Goal: Task Accomplishment & Management: Use online tool/utility

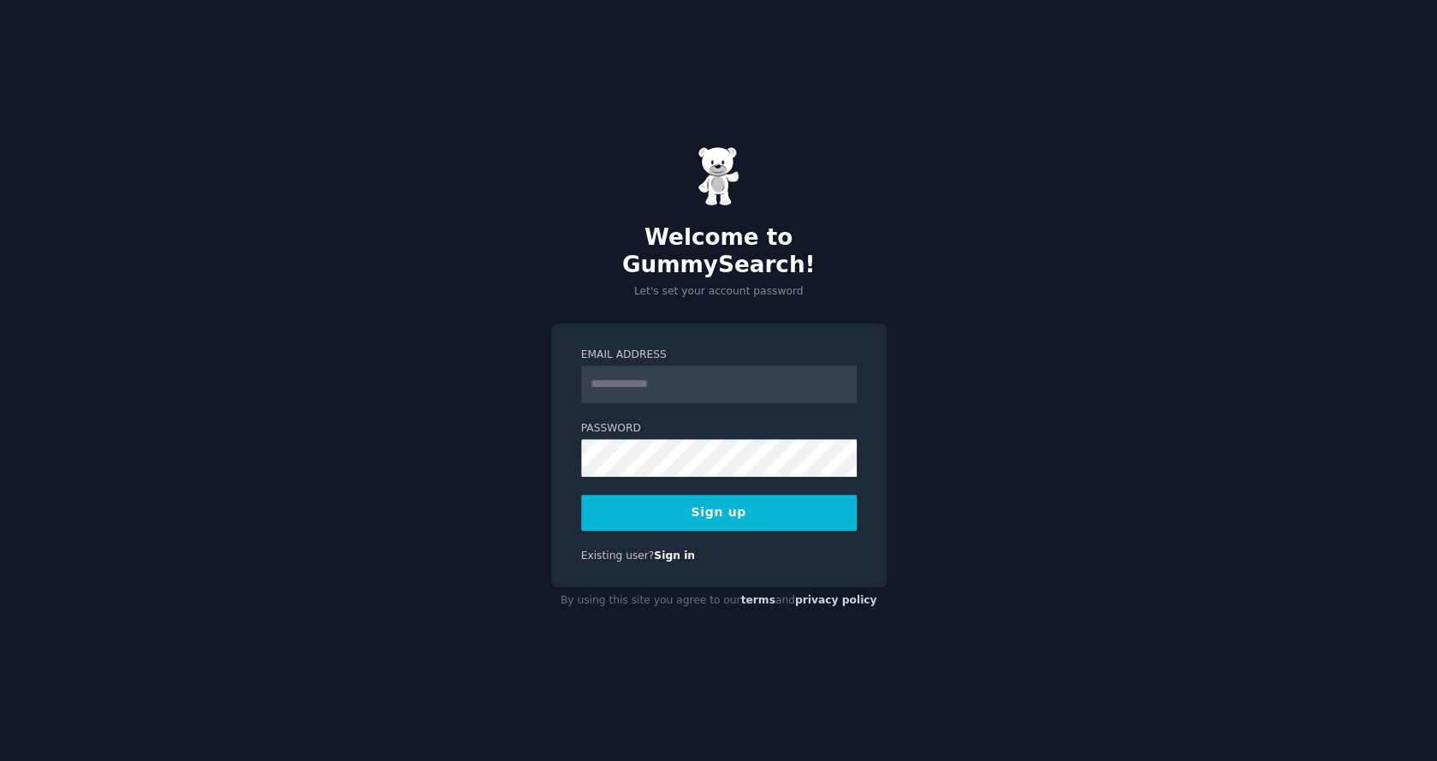
click at [666, 376] on input "Email Address" at bounding box center [719, 384] width 276 height 38
type input "**********"
click at [715, 526] on div "**********" at bounding box center [719, 456] width 336 height 264
click at [715, 512] on button "Sign up" at bounding box center [719, 513] width 276 height 36
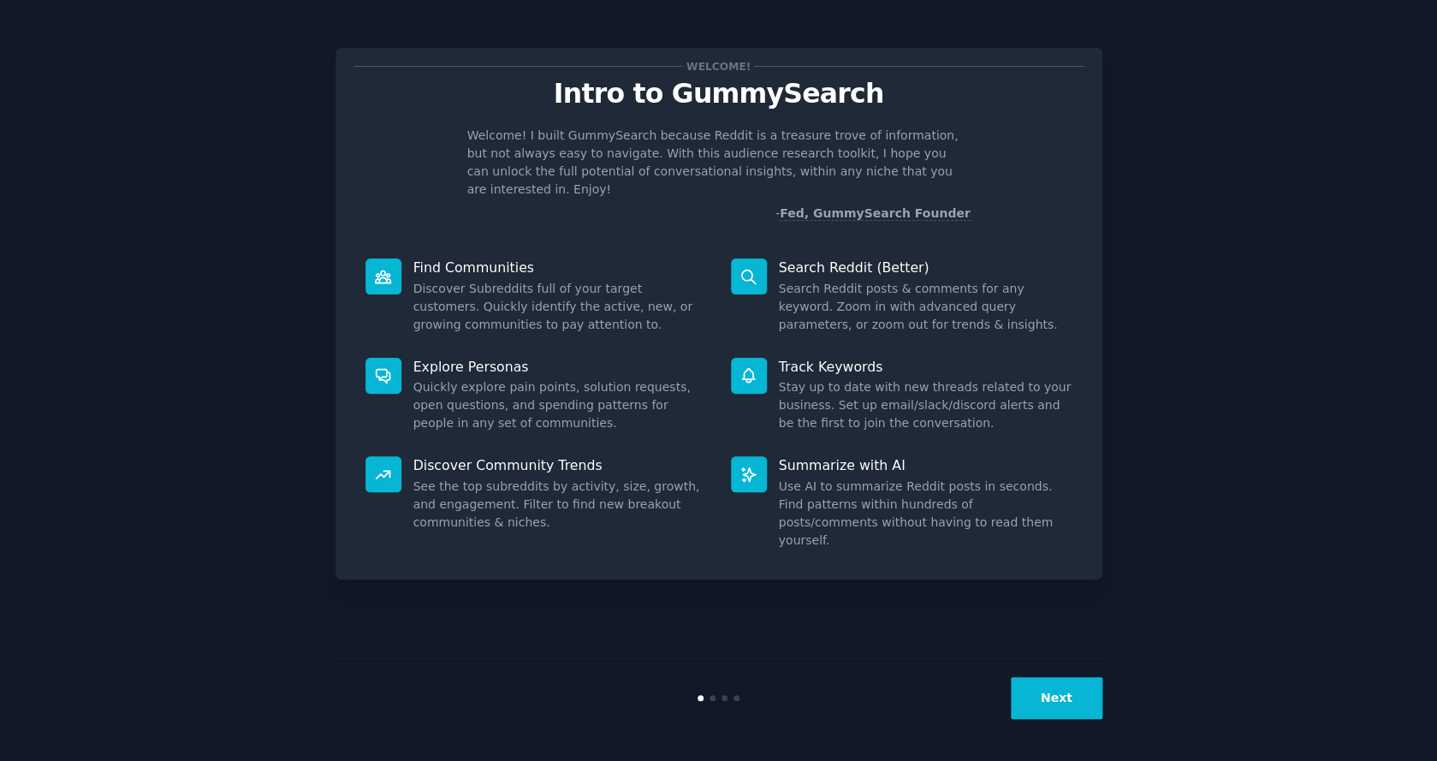
click at [1052, 695] on button "Next" at bounding box center [1057, 698] width 92 height 42
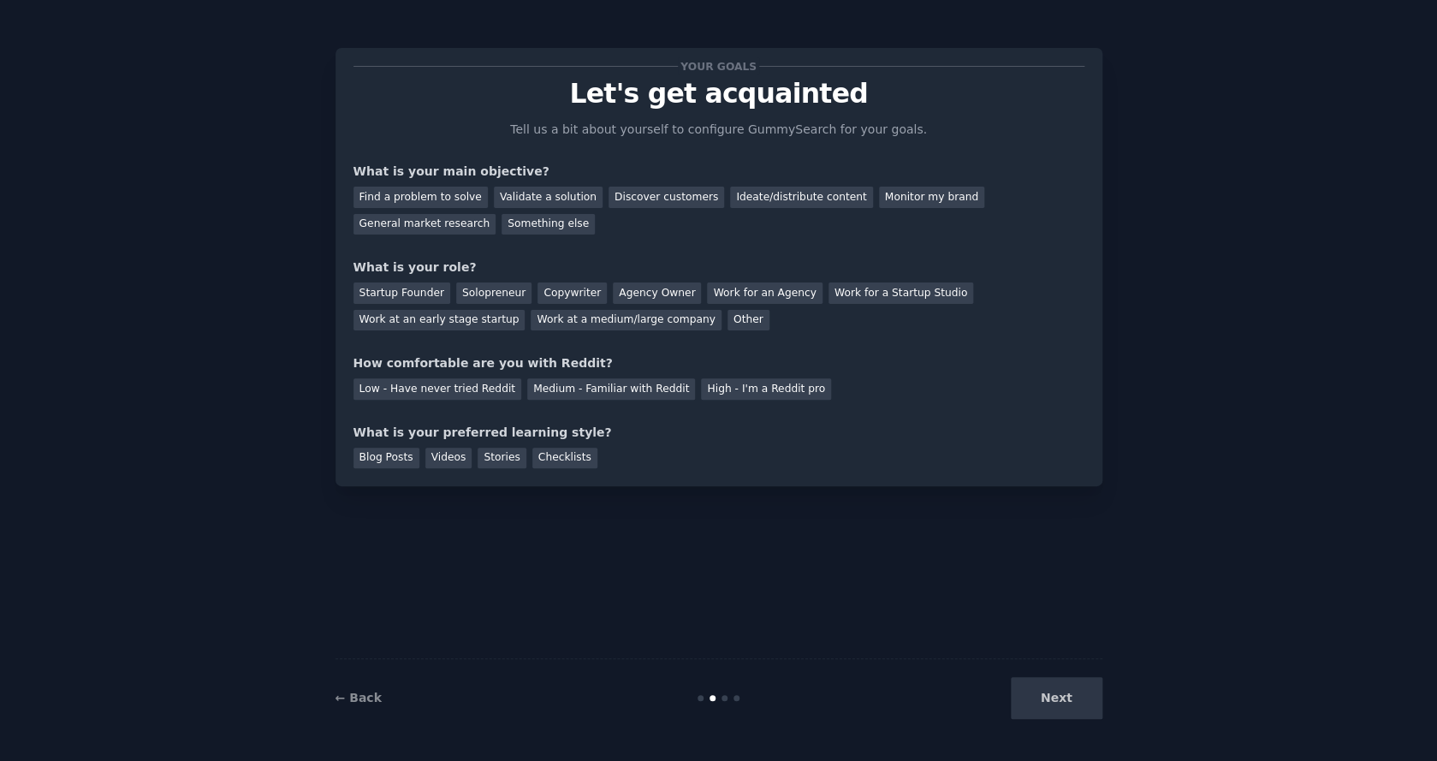
click at [1052, 697] on div "Next" at bounding box center [975, 698] width 256 height 42
click at [1055, 692] on div "Next" at bounding box center [975, 698] width 256 height 42
click at [407, 202] on div "Find a problem to solve" at bounding box center [421, 197] width 134 height 21
click at [484, 290] on div "Solopreneur" at bounding box center [493, 292] width 75 height 21
click at [619, 395] on div "Medium - Familiar with Reddit" at bounding box center [611, 388] width 168 height 21
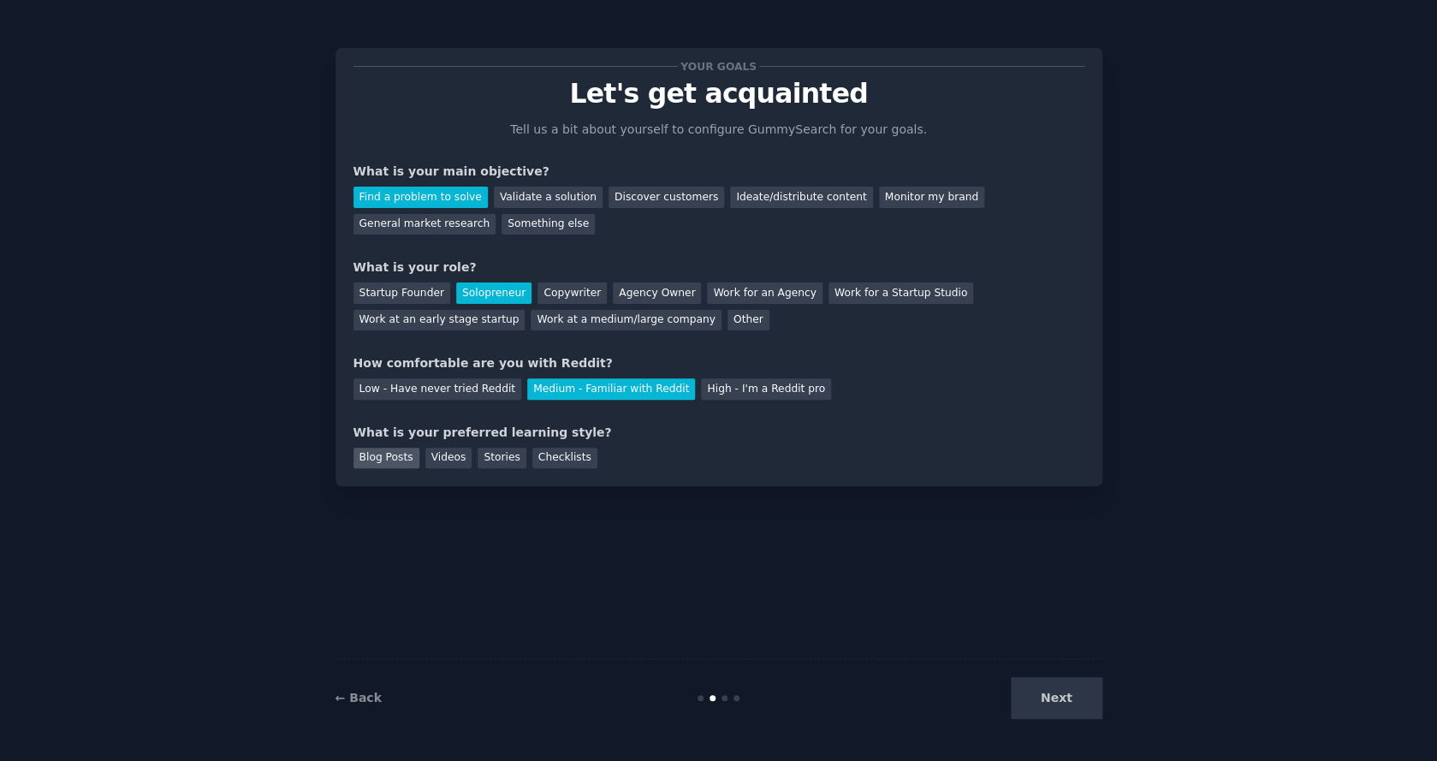
click at [371, 459] on div "Blog Posts" at bounding box center [387, 458] width 66 height 21
click at [492, 454] on div "Stories" at bounding box center [502, 458] width 48 height 21
click at [374, 455] on div "Blog Posts" at bounding box center [387, 458] width 66 height 21
click at [1040, 696] on button "Next" at bounding box center [1057, 698] width 92 height 42
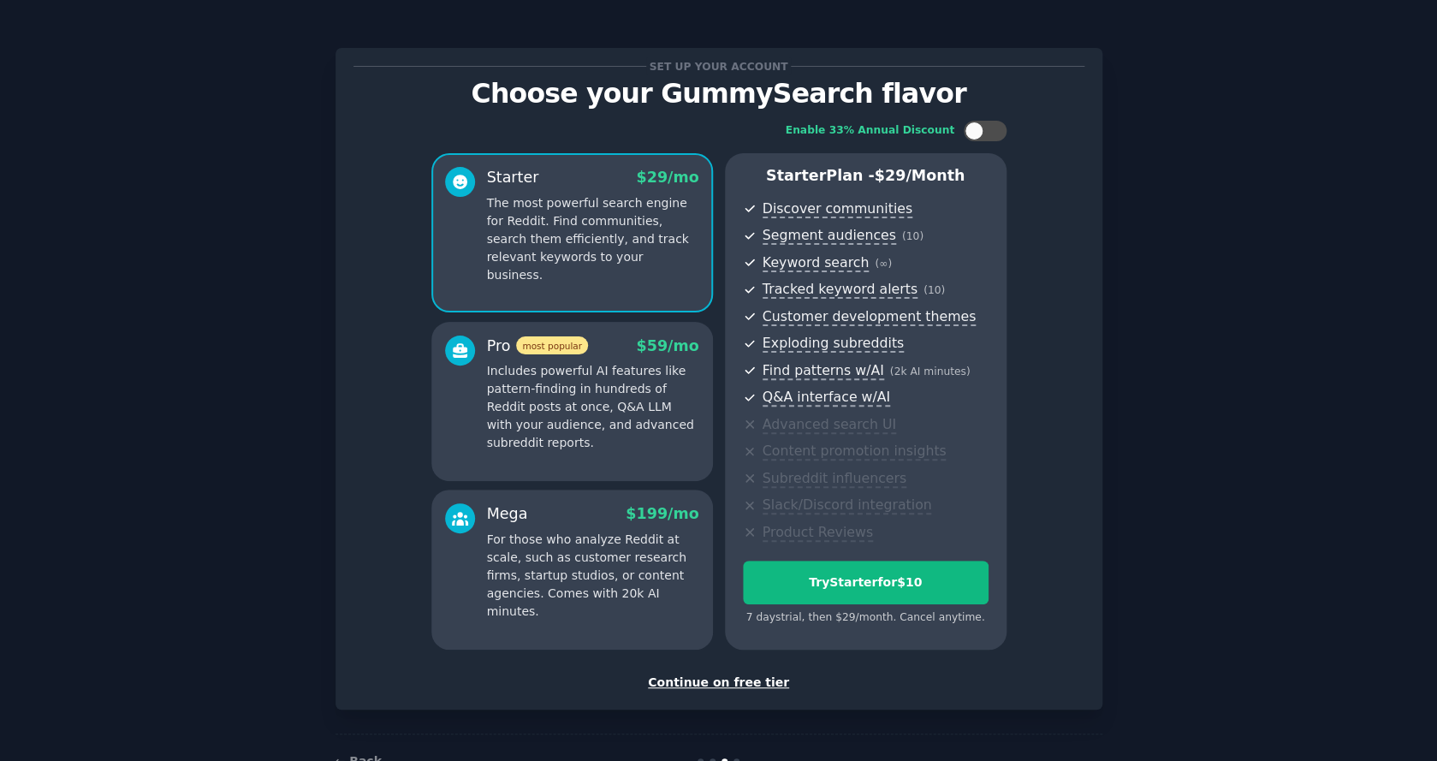
click at [734, 674] on div "Continue on free tier" at bounding box center [719, 683] width 731 height 18
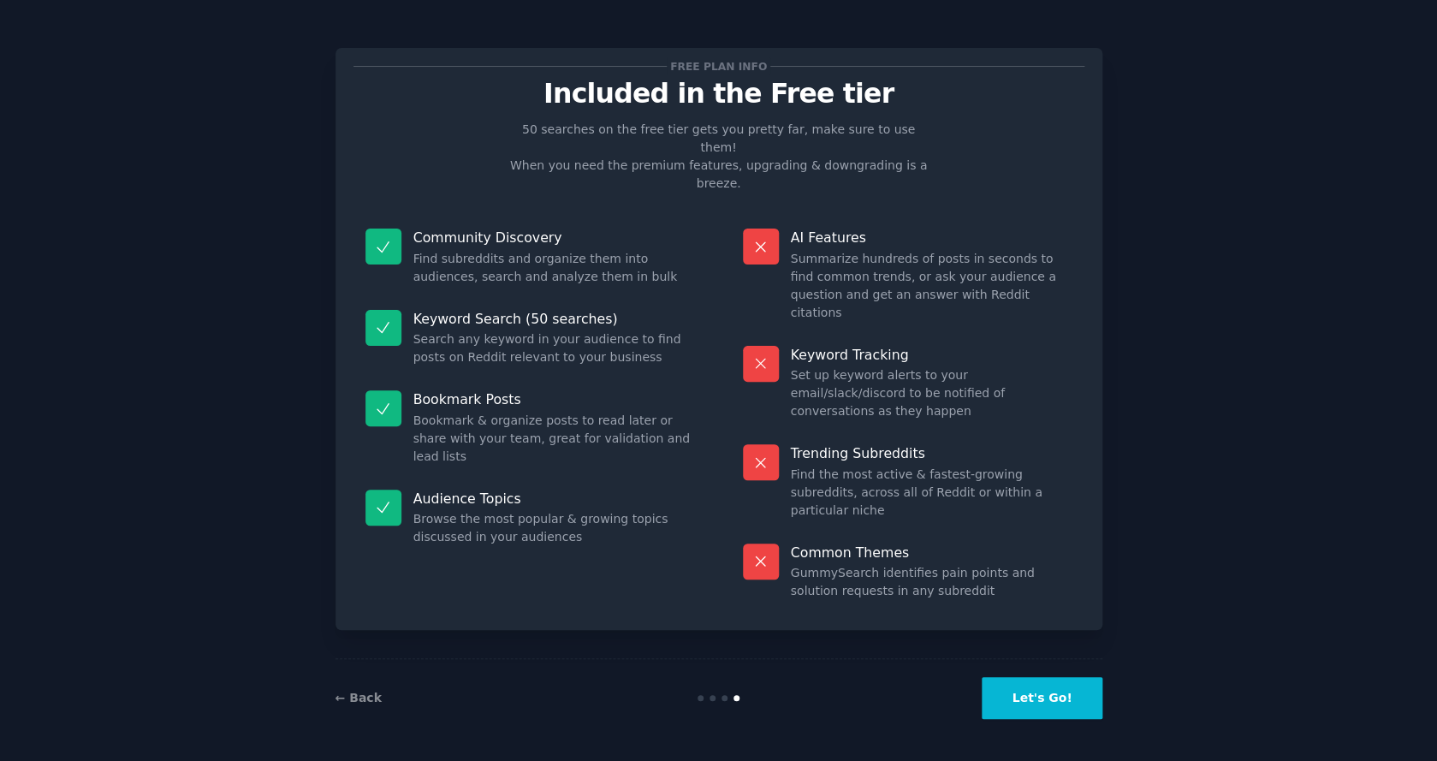
click at [1053, 695] on button "Let's Go!" at bounding box center [1042, 698] width 120 height 42
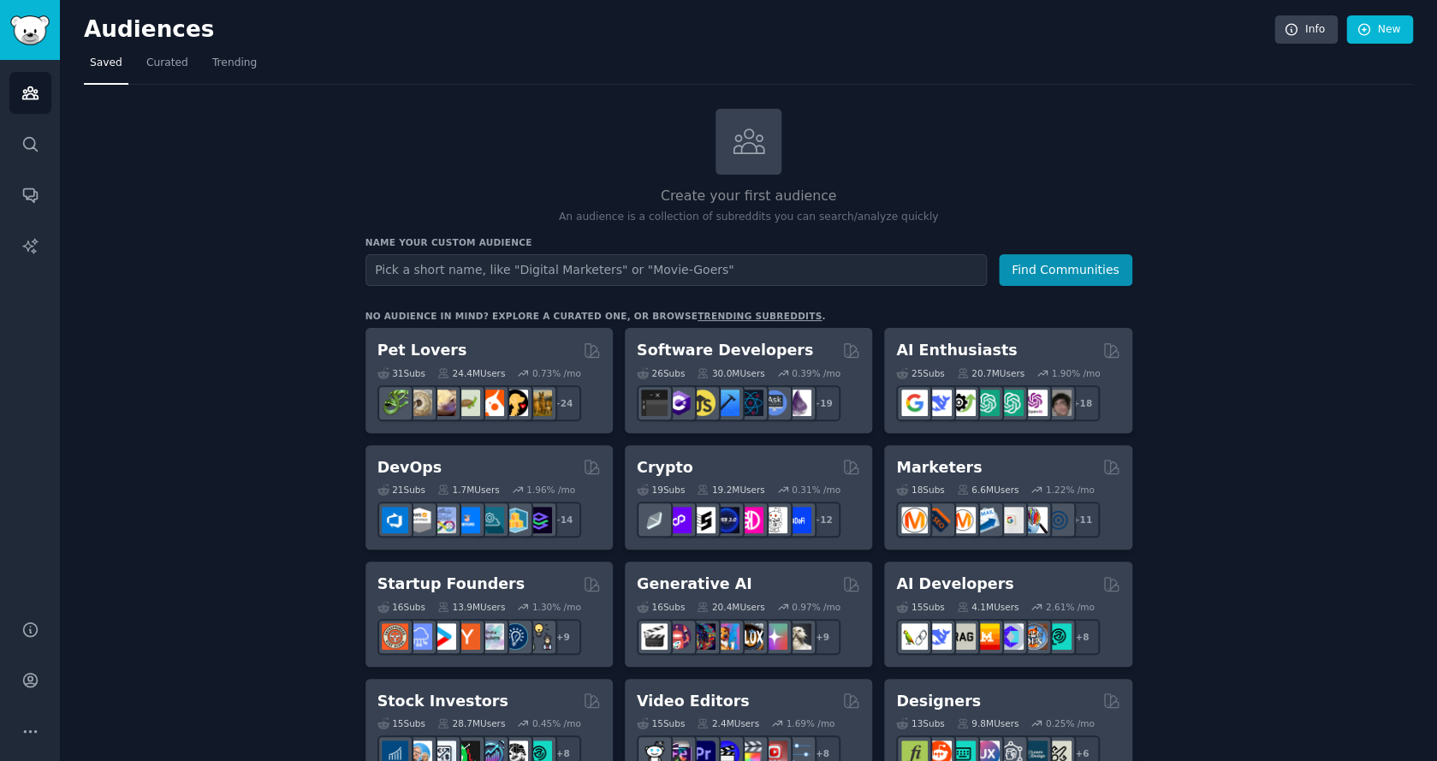
click at [458, 272] on input "text" at bounding box center [675, 270] width 621 height 32
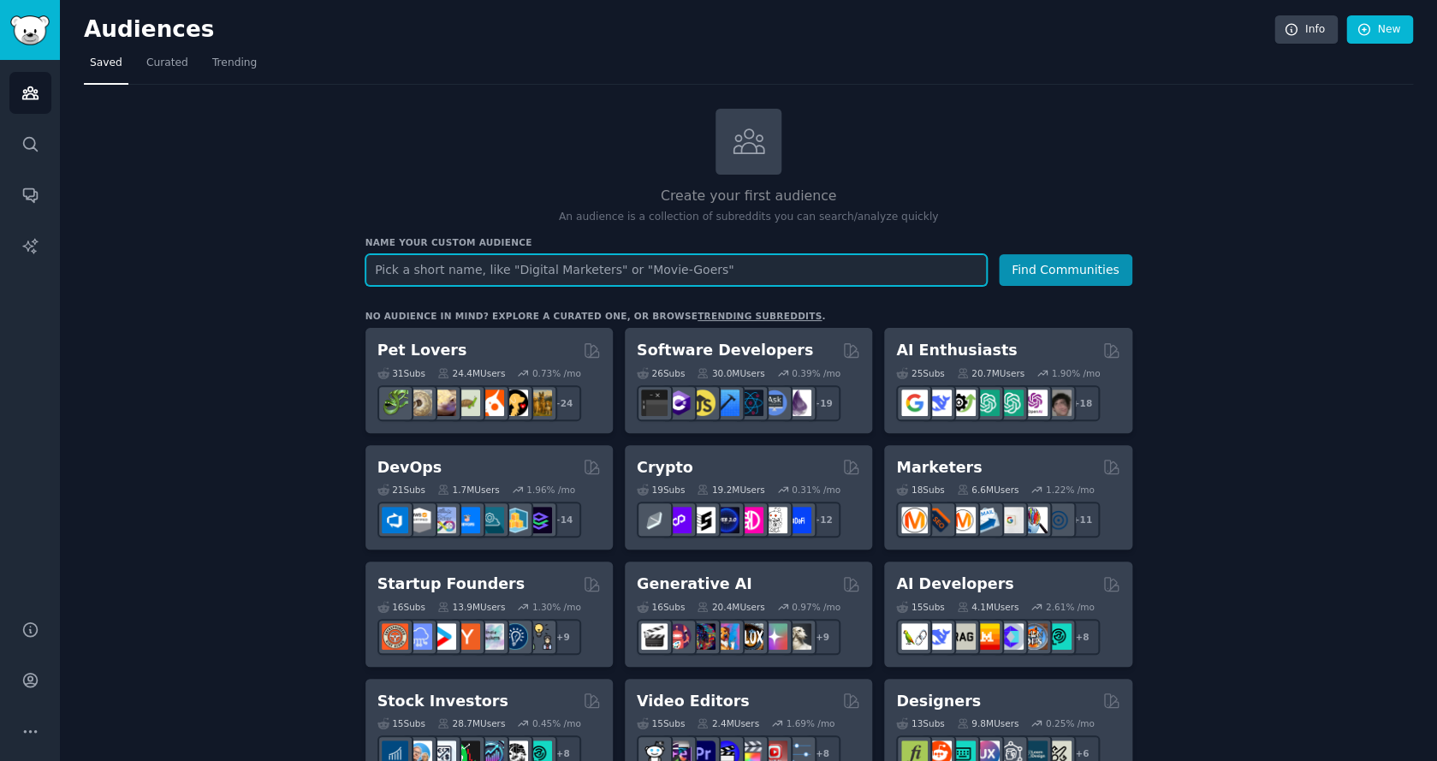
paste input "site:[DOMAIN_NAME] "I hate" + [industry]"
type input "site:[DOMAIN_NAME] "I hate" + [industry]"
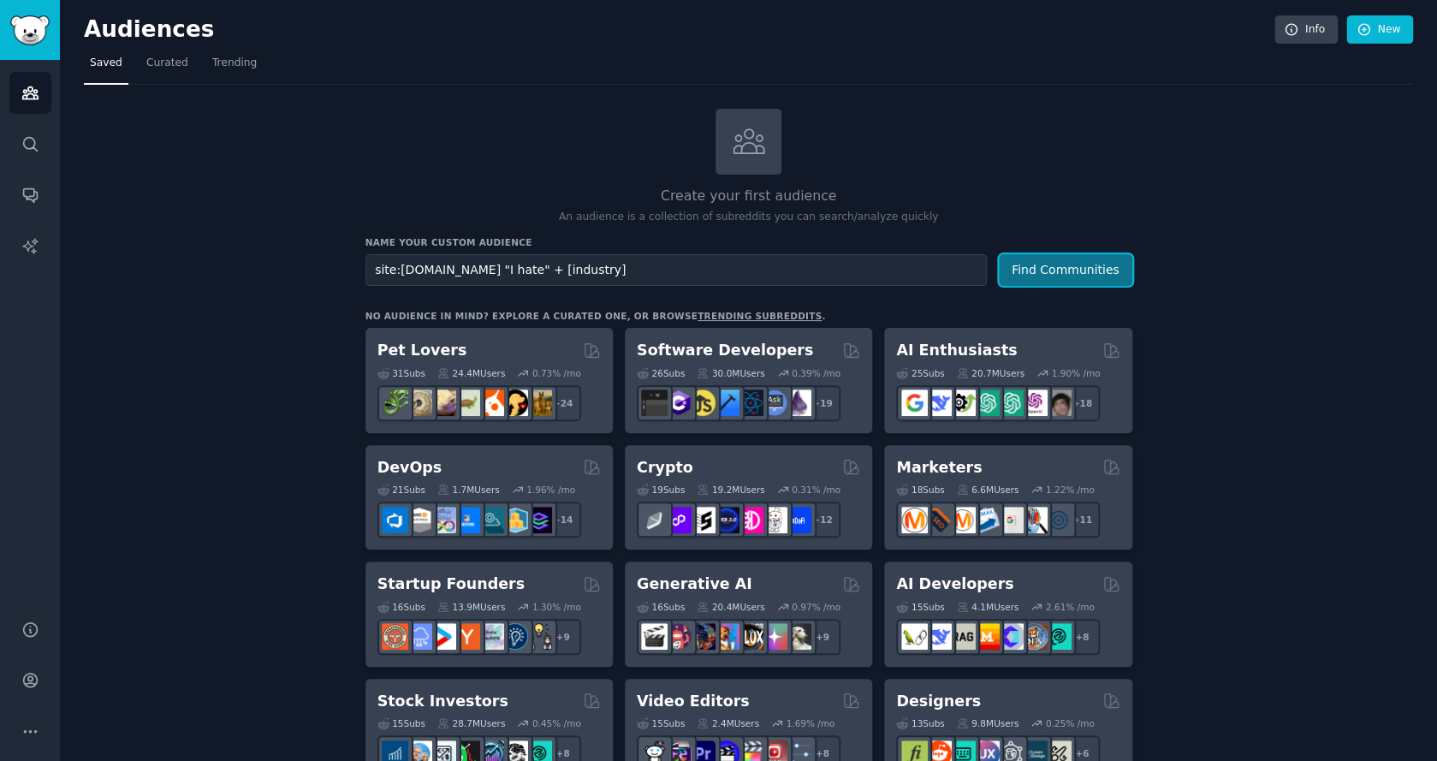
click at [1078, 270] on button "Find Communities" at bounding box center [1066, 270] width 134 height 32
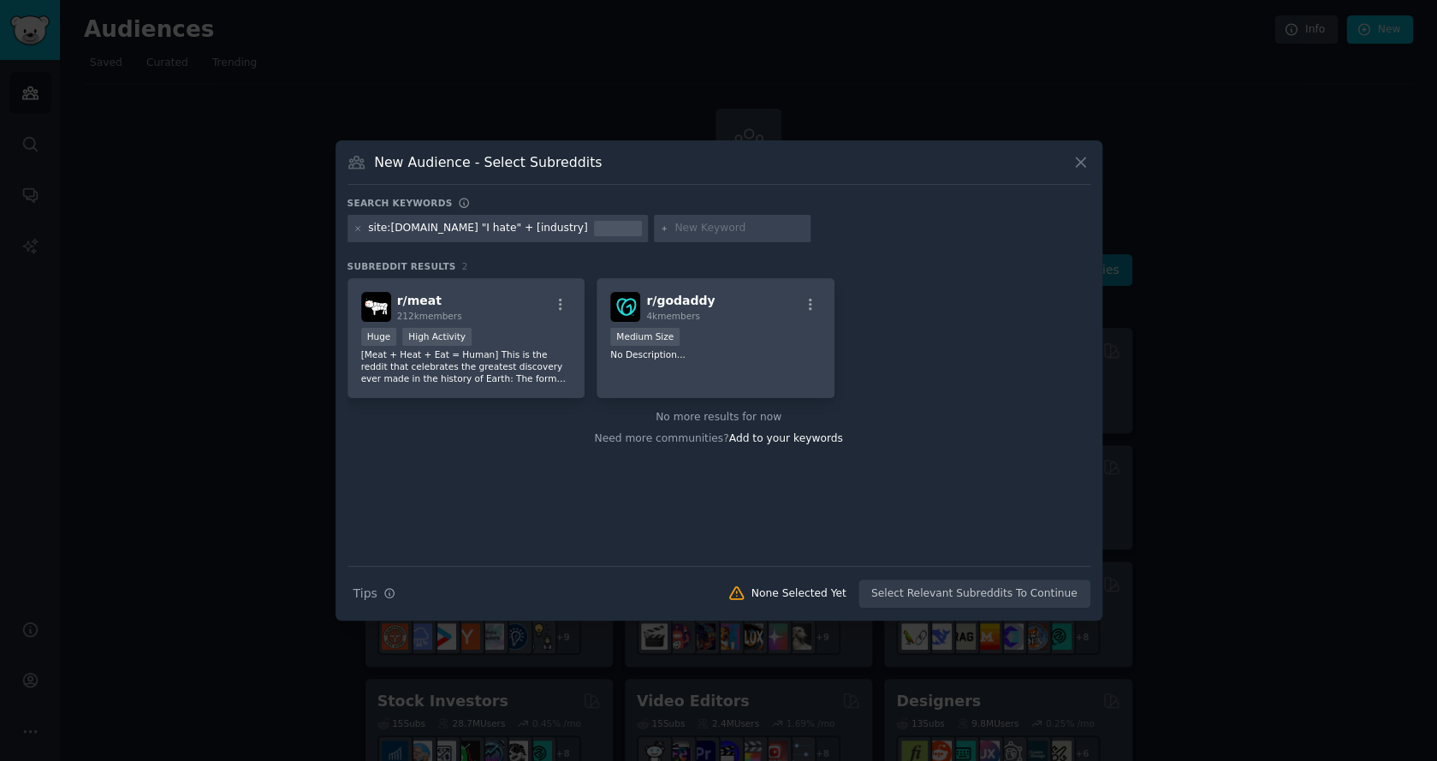
click at [1083, 168] on icon at bounding box center [1081, 162] width 18 height 18
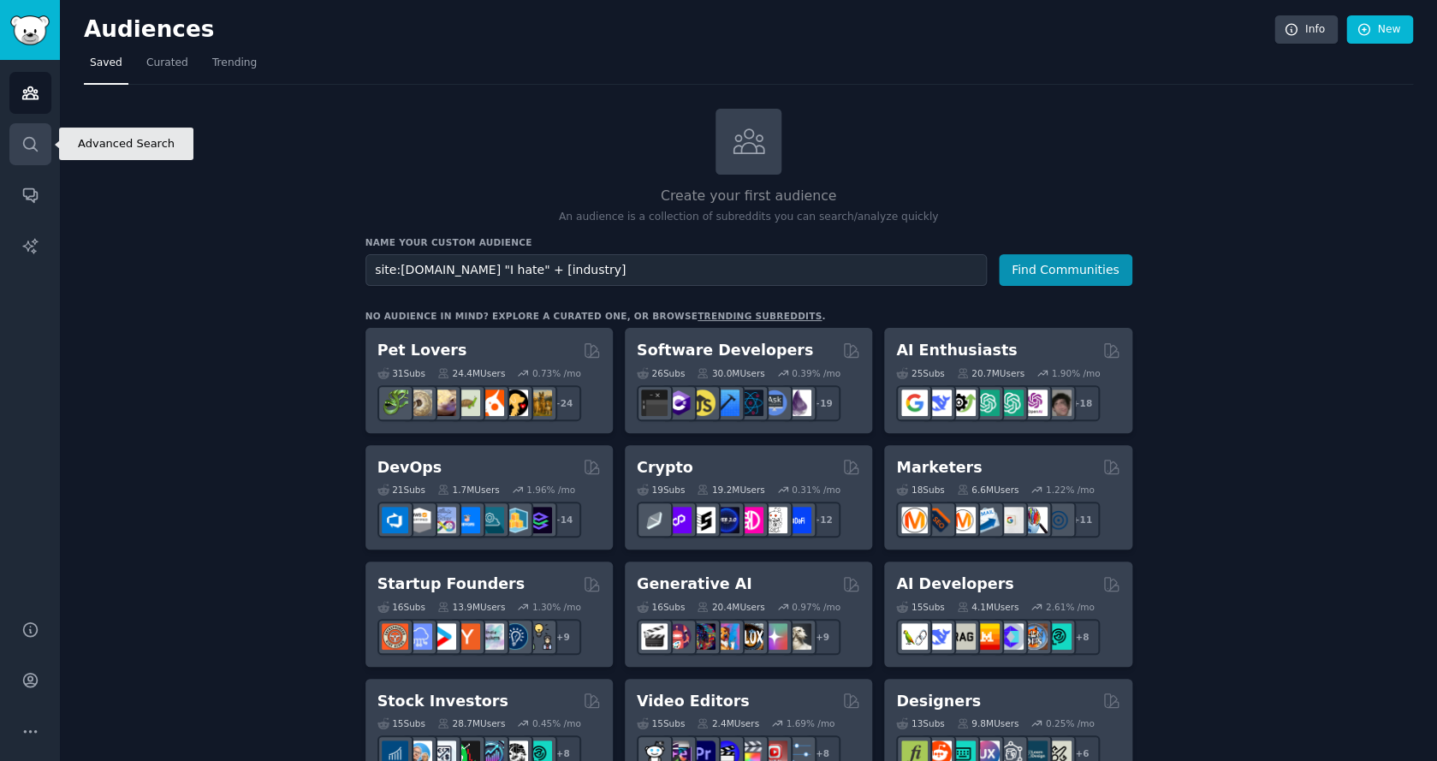
click at [24, 136] on icon "Sidebar" at bounding box center [30, 144] width 18 height 18
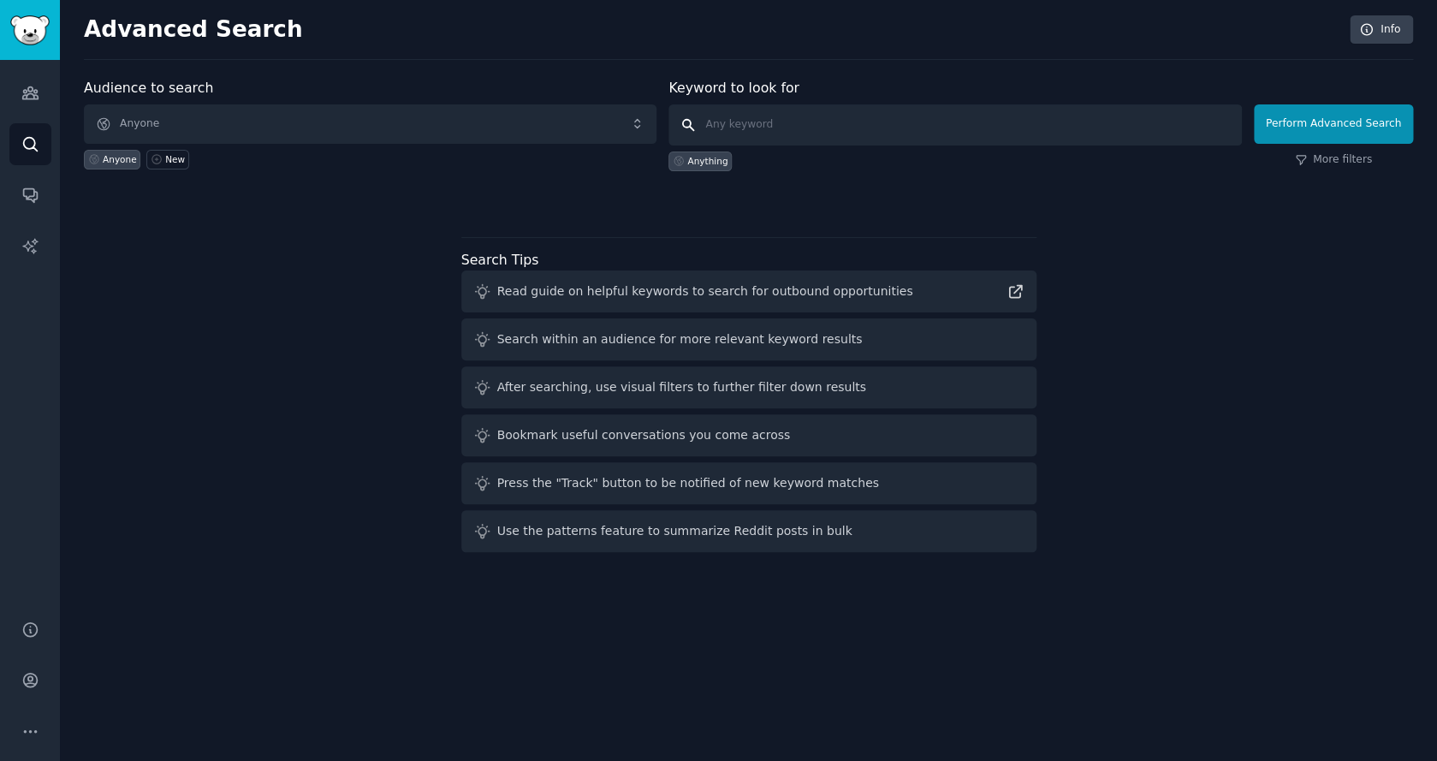
click at [853, 111] on input "text" at bounding box center [954, 124] width 573 height 41
paste input "site:[DOMAIN_NAME] "I hate" + [industry]"
type input "site:[DOMAIN_NAME] "I hate" + [industry]"
click at [1383, 115] on button "Perform Advanced Search" at bounding box center [1333, 123] width 159 height 39
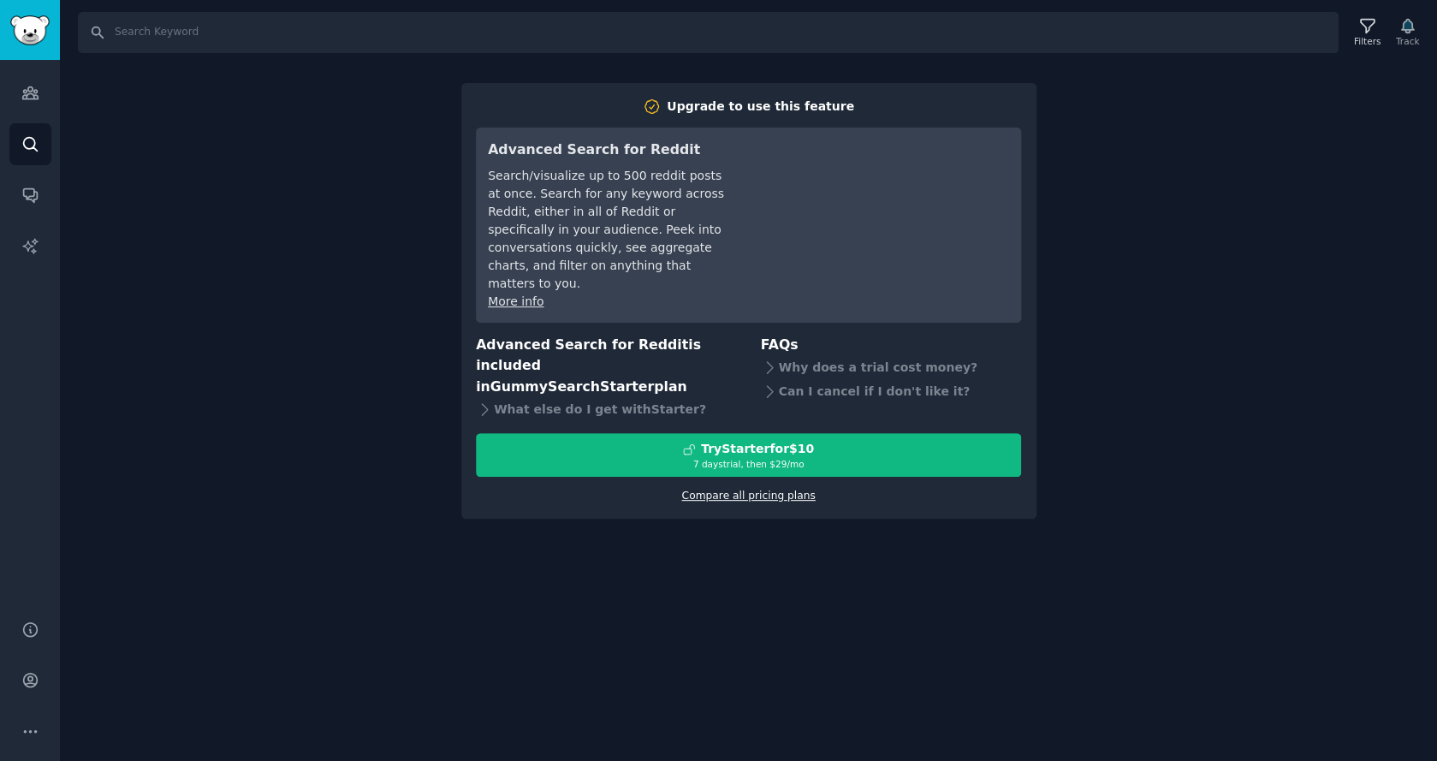
click at [800, 490] on link "Compare all pricing plans" at bounding box center [748, 496] width 134 height 12
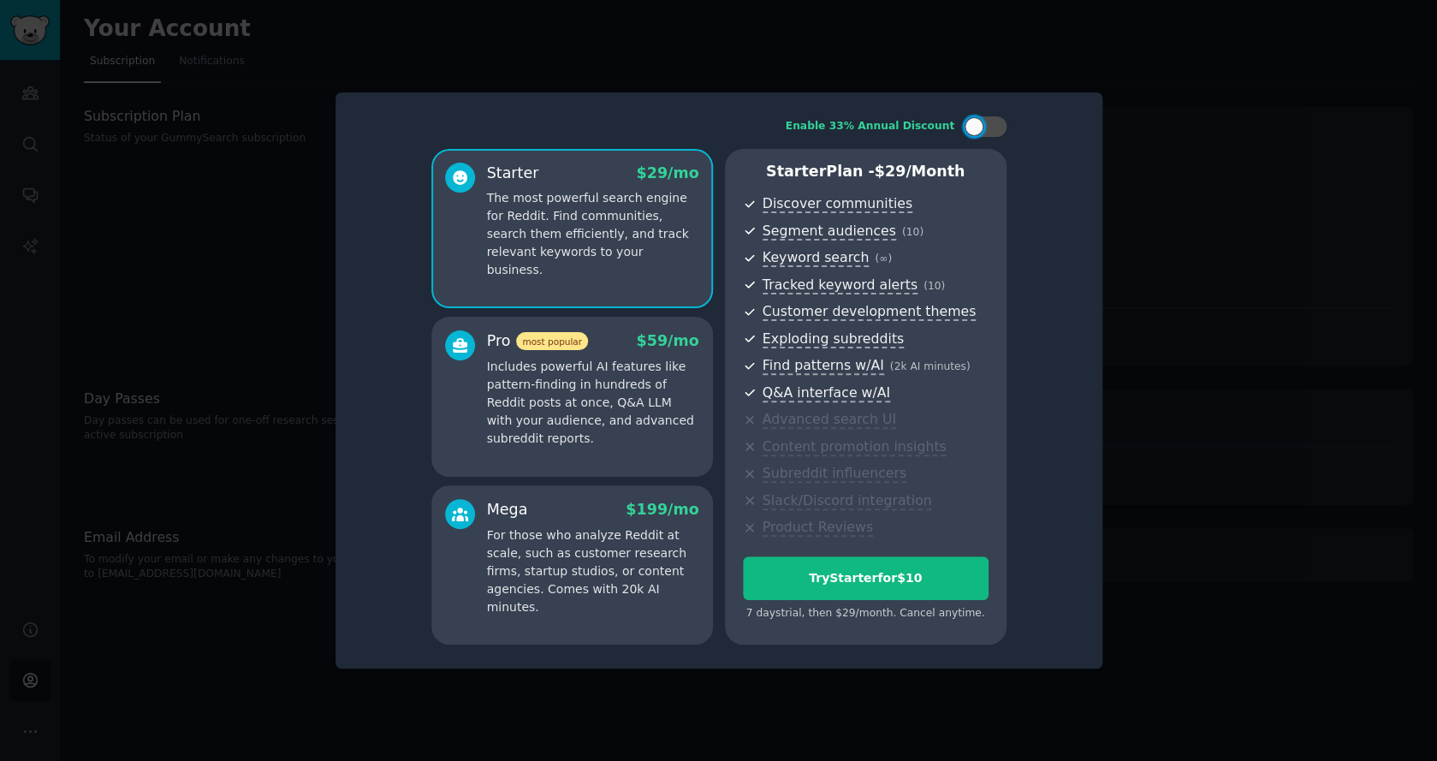
click at [1180, 213] on div at bounding box center [718, 380] width 1437 height 761
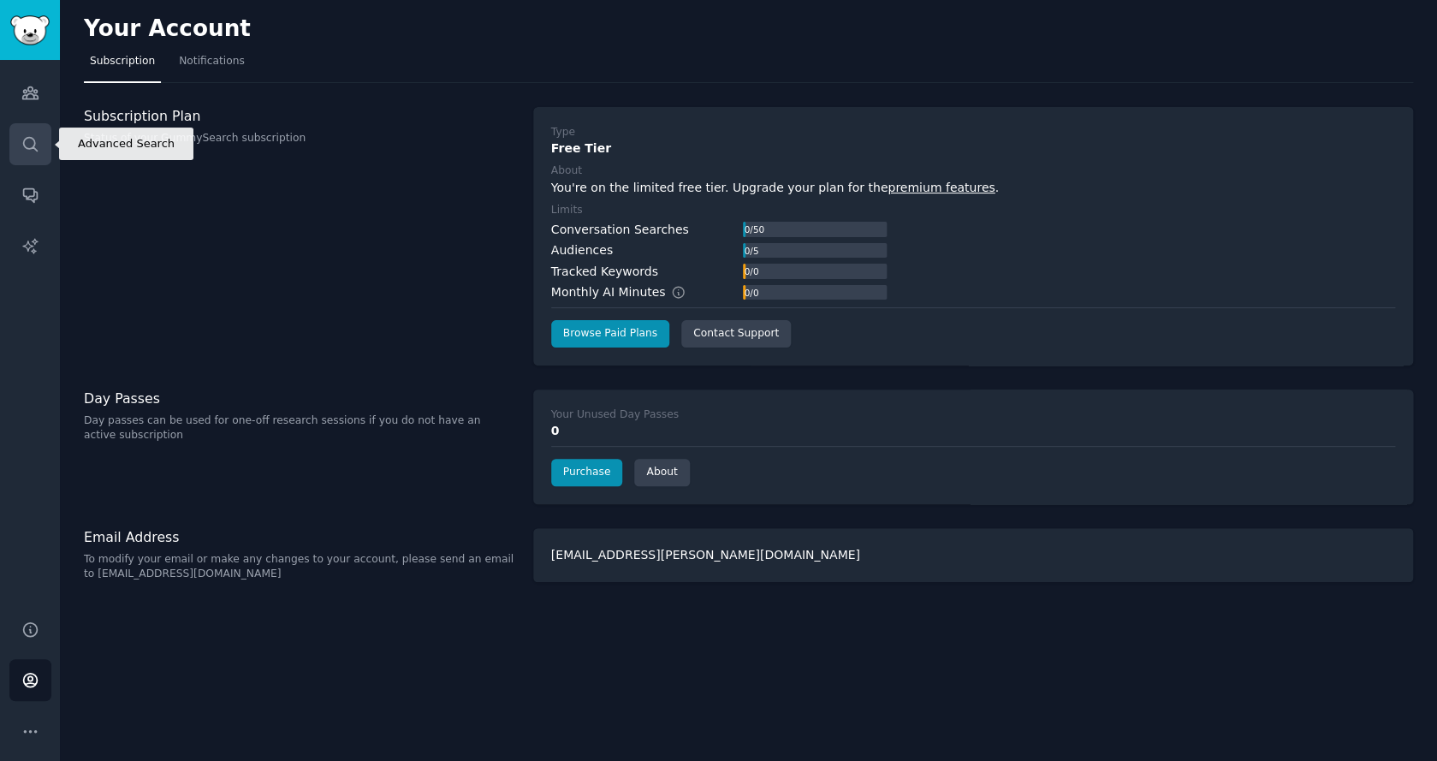
click at [32, 154] on link "Search" at bounding box center [30, 144] width 42 height 42
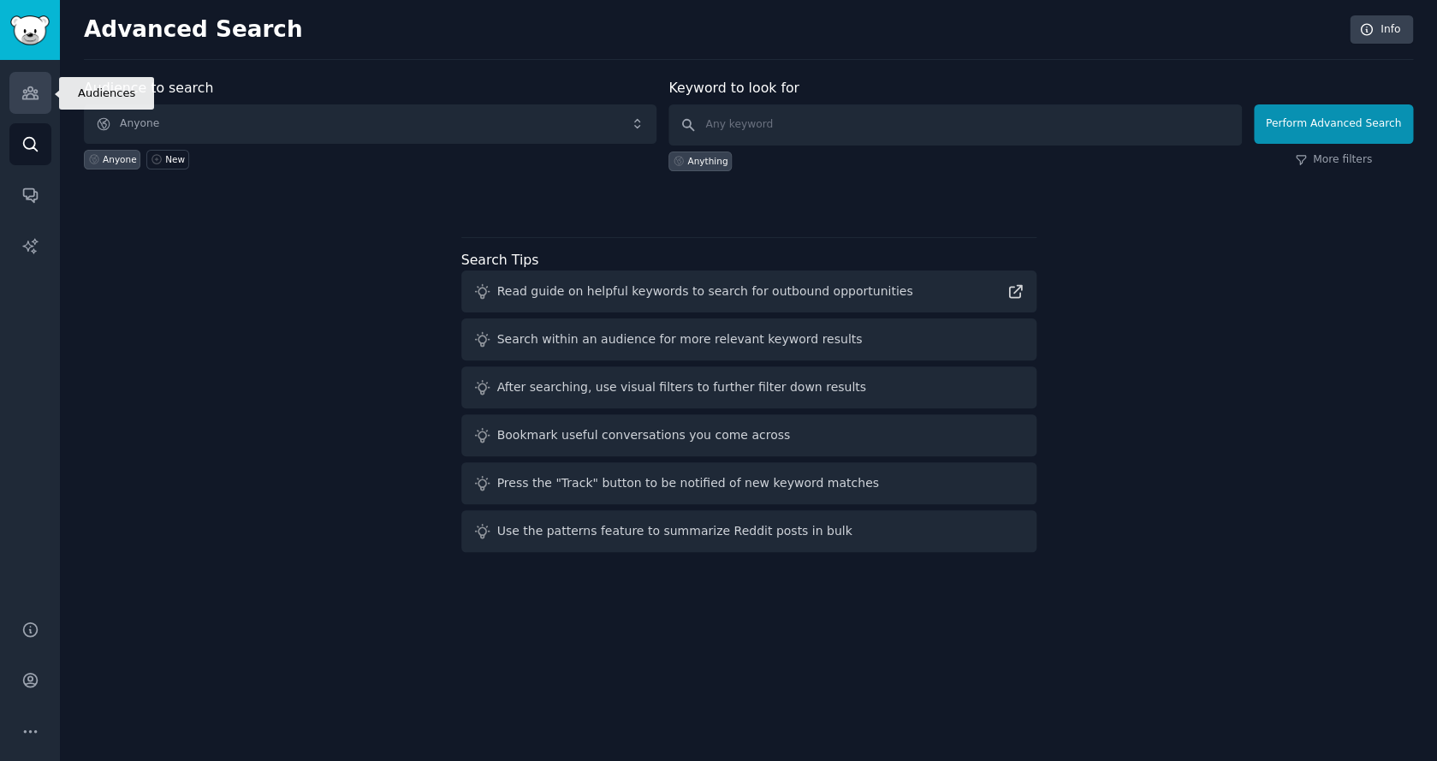
click at [25, 81] on link "Audiences" at bounding box center [30, 93] width 42 height 42
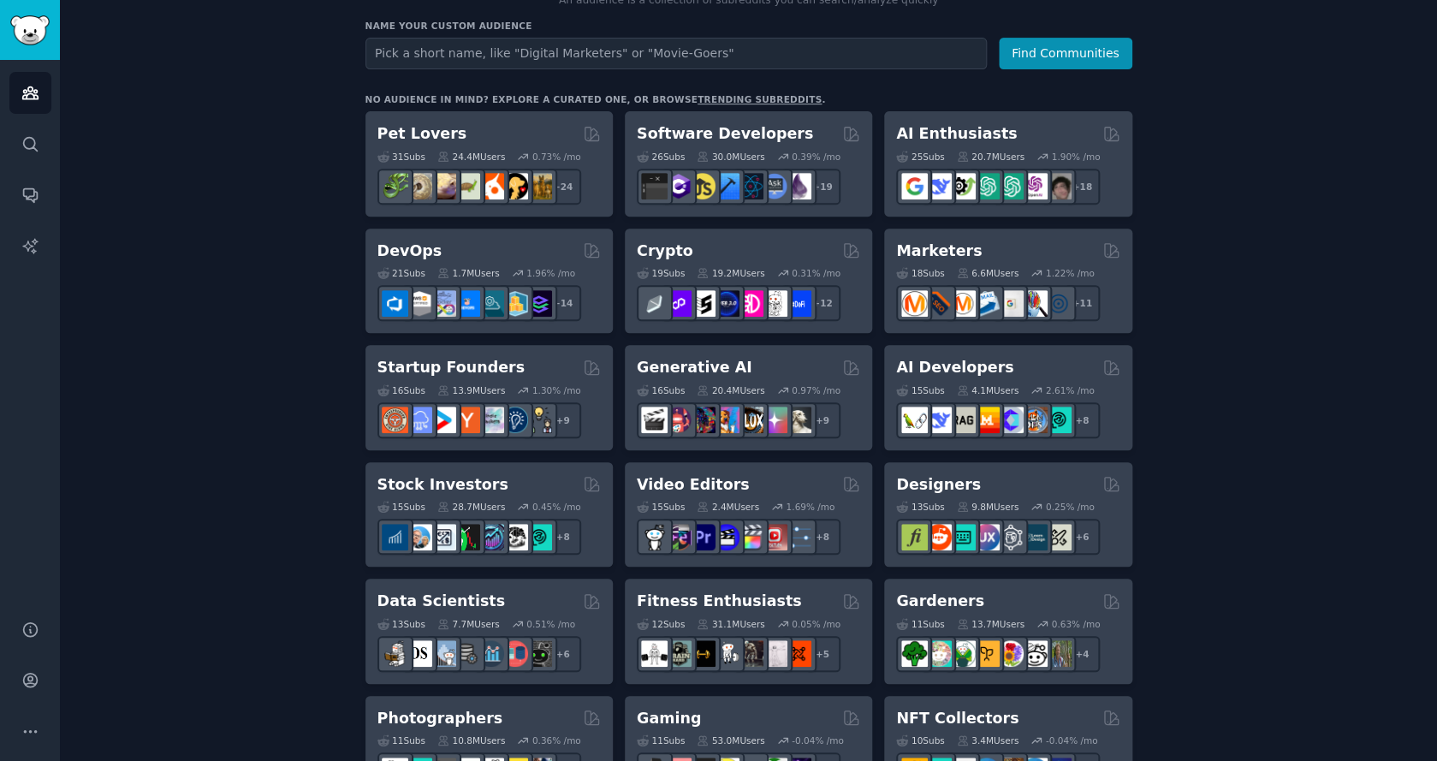
scroll to position [218, 0]
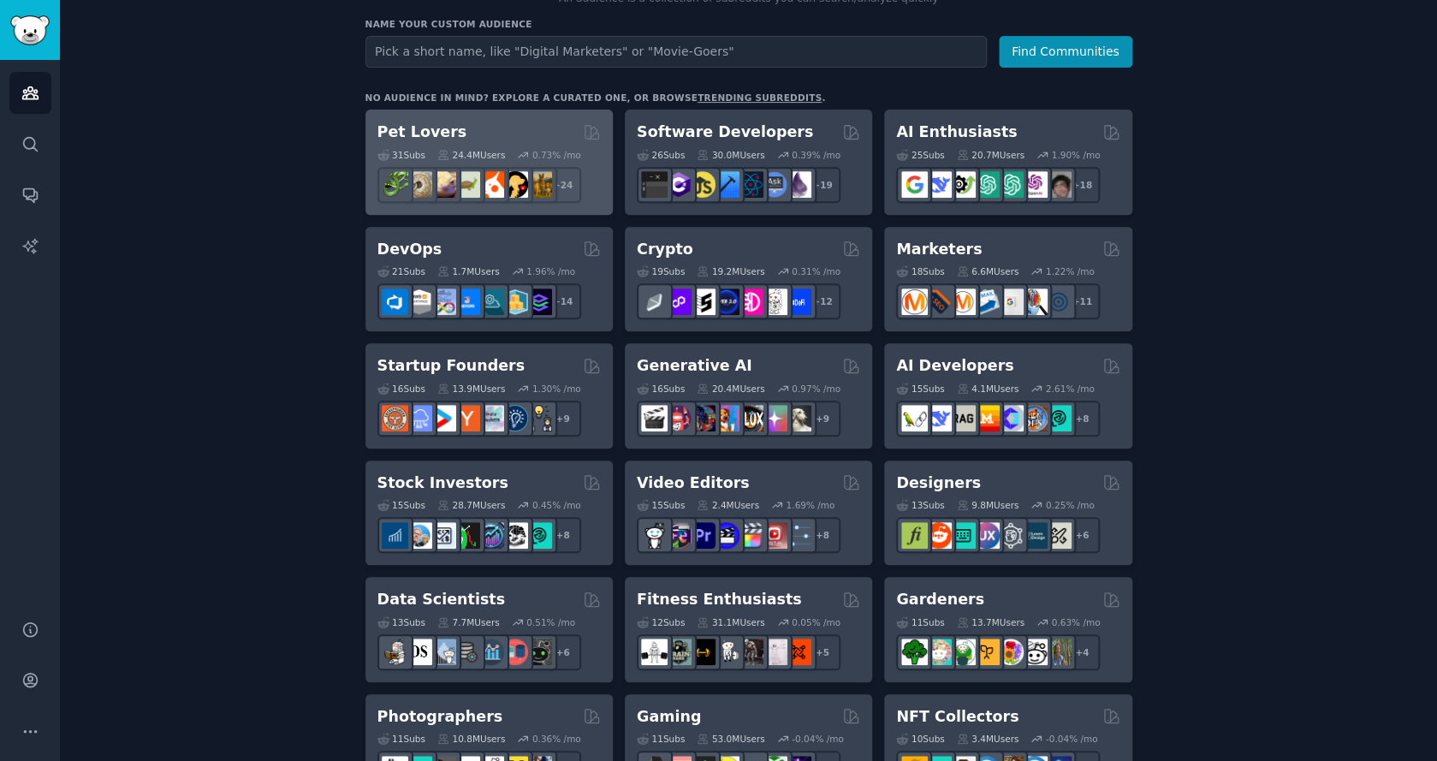
click at [520, 134] on div "Pet Lovers" at bounding box center [488, 132] width 223 height 21
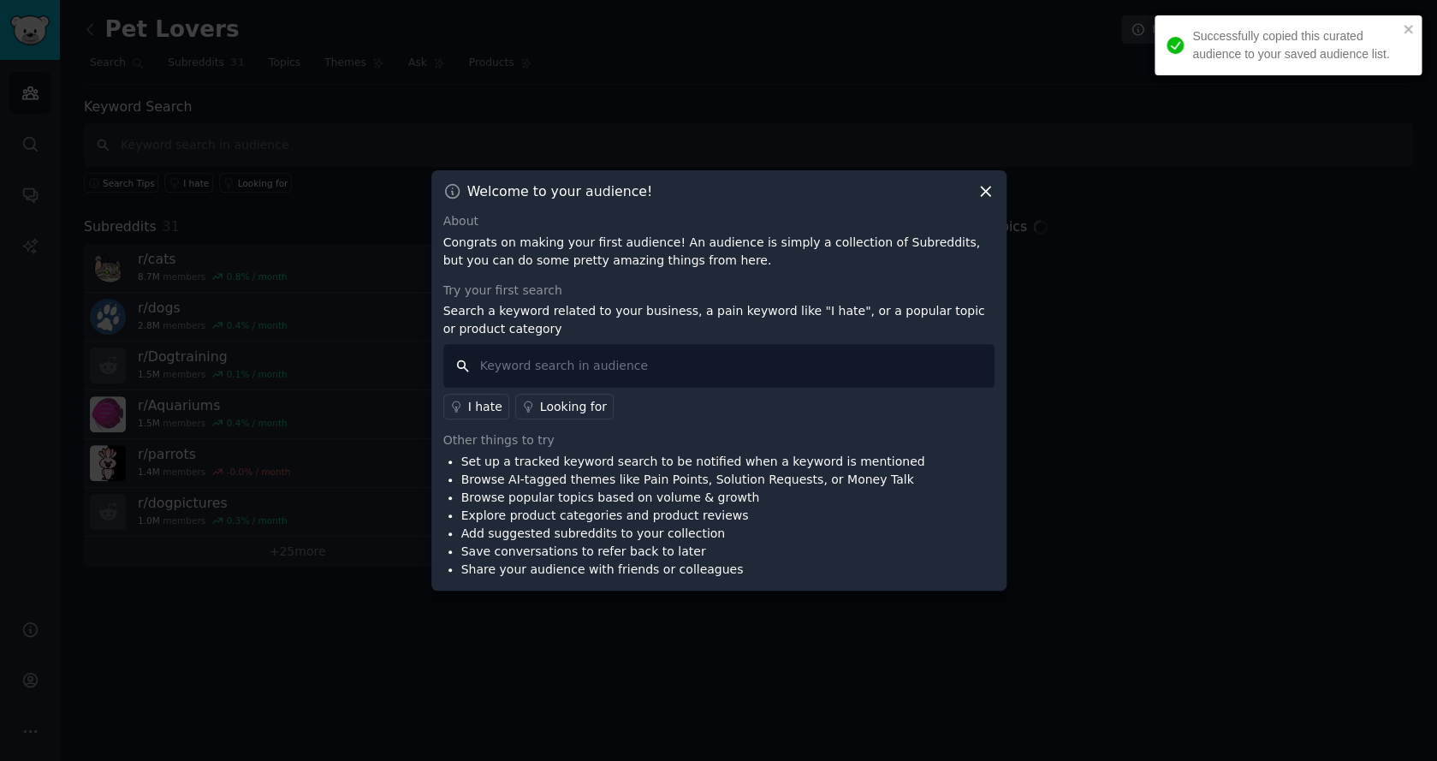
click at [535, 360] on input "text" at bounding box center [718, 366] width 551 height 44
paste input "site:[DOMAIN_NAME] "I hate" + [industry]"
type input "site:[DOMAIN_NAME] "I hate" + [industry]"
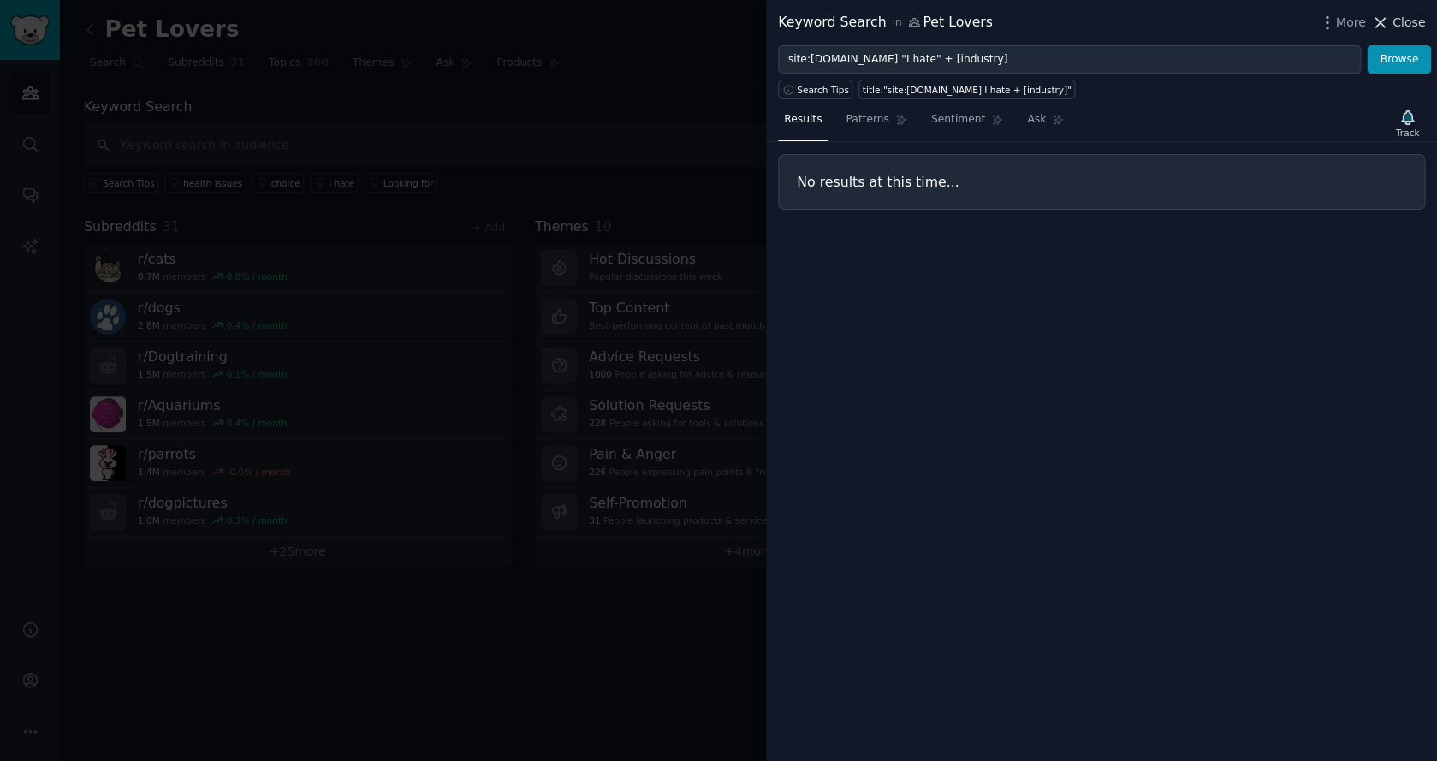
click at [1384, 25] on icon at bounding box center [1380, 22] width 9 height 9
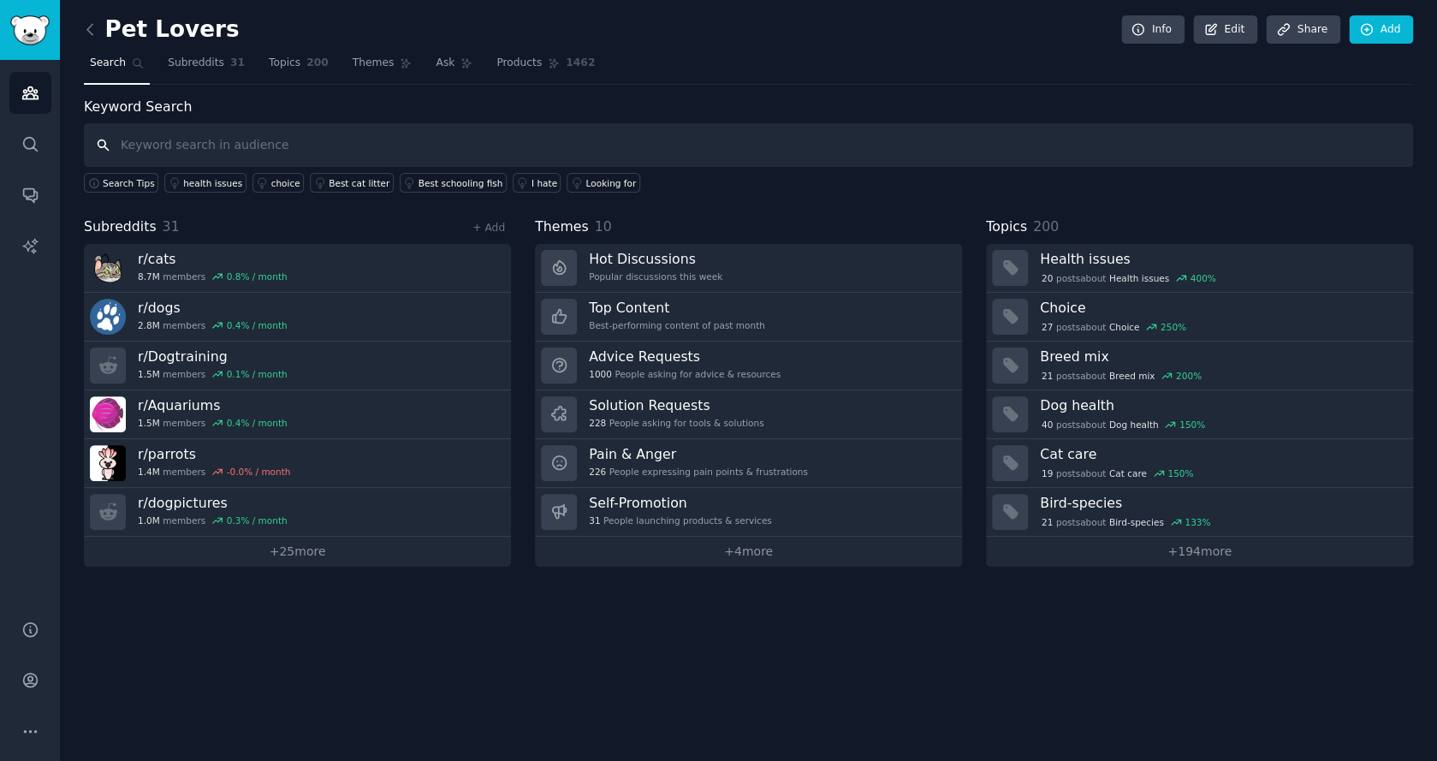
click at [258, 152] on input "text" at bounding box center [748, 145] width 1329 height 44
type input "I hate"
click at [1393, 38] on link "Add" at bounding box center [1381, 29] width 64 height 29
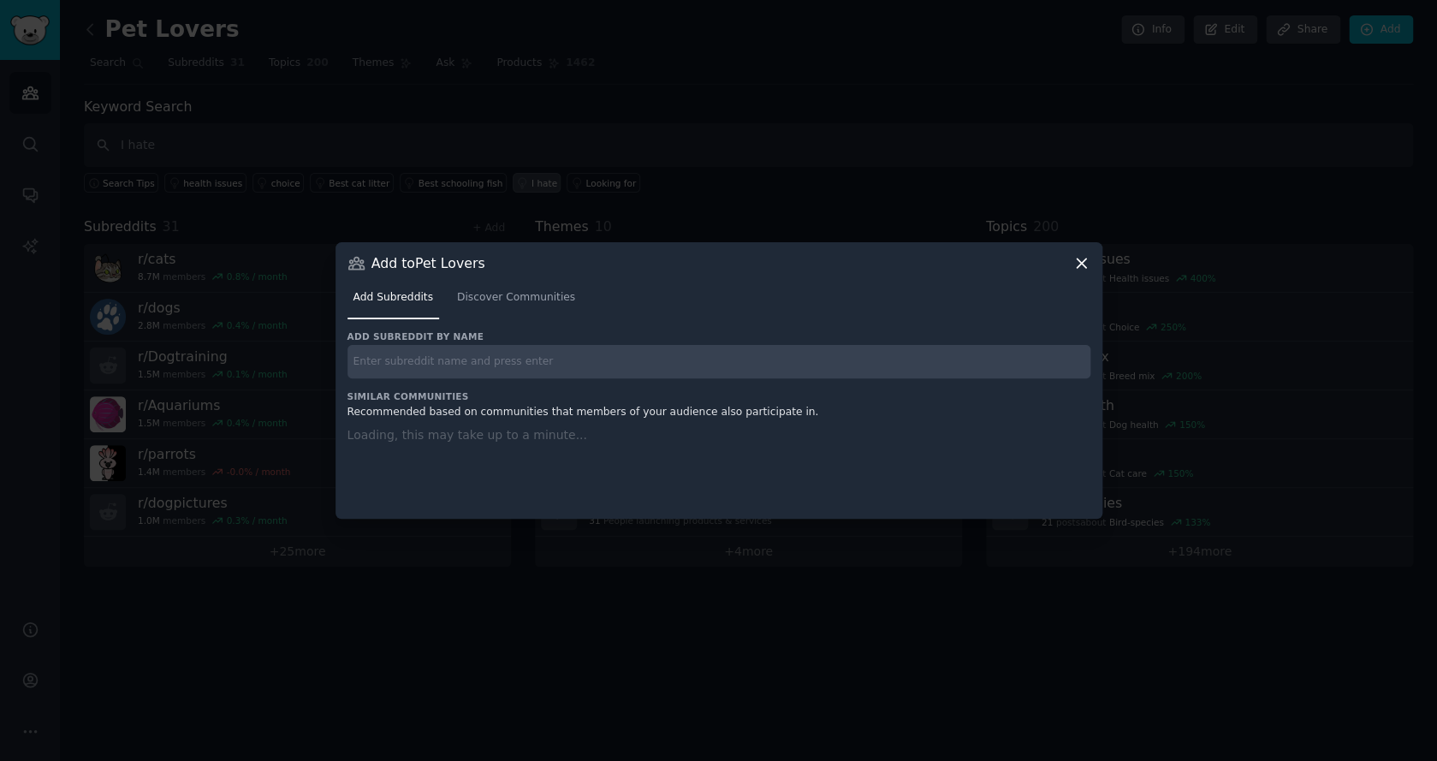
click at [456, 360] on input "text" at bounding box center [719, 361] width 743 height 33
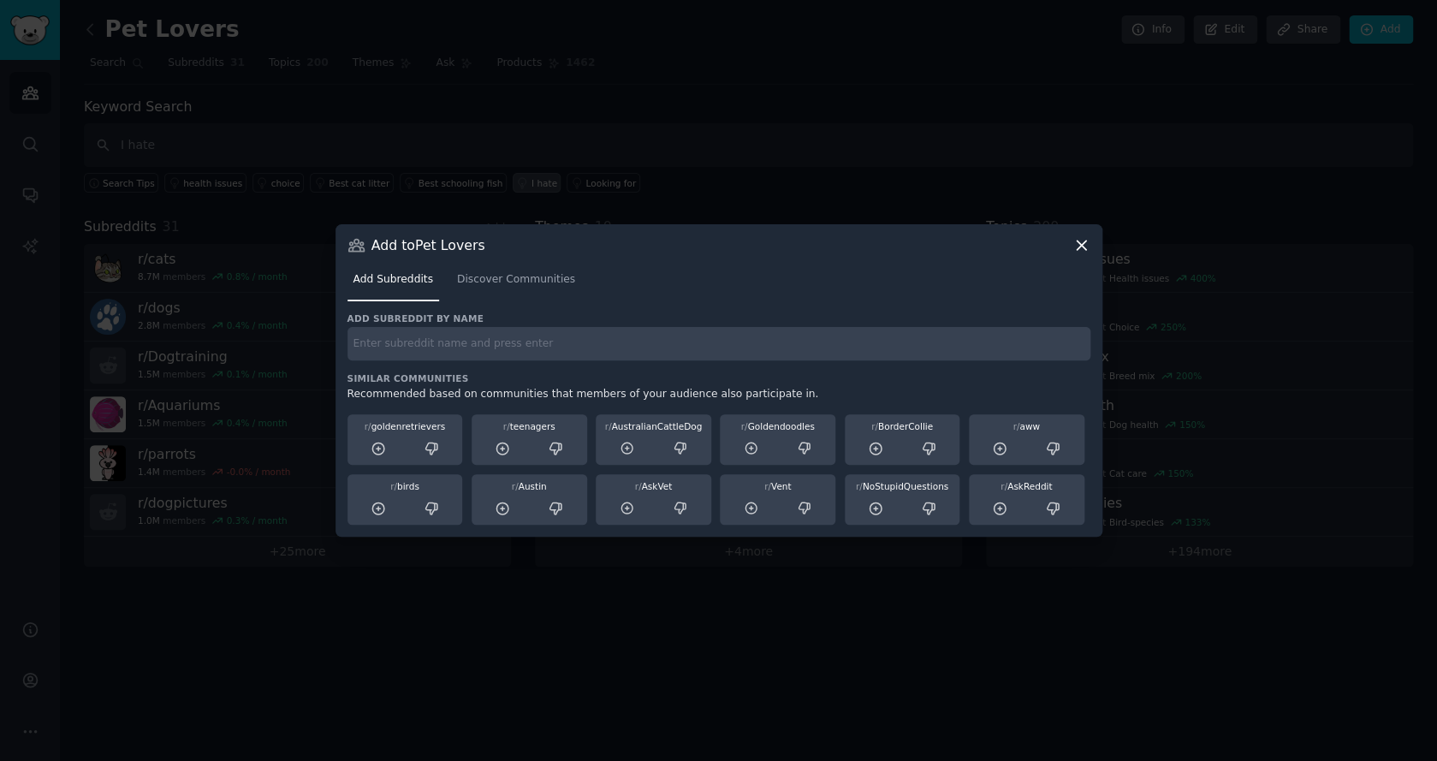
click at [1084, 246] on icon at bounding box center [1082, 245] width 18 height 18
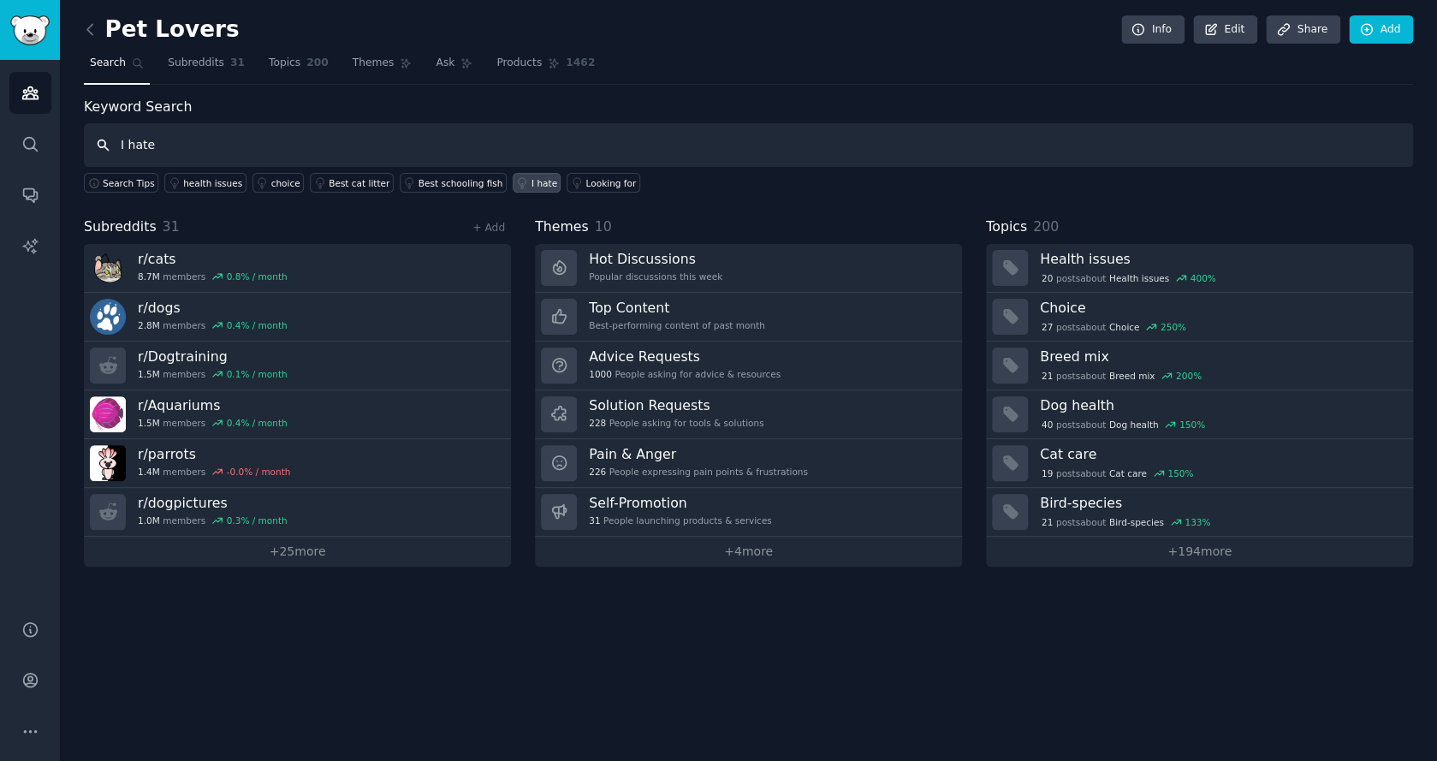
click at [166, 152] on input "I hate" at bounding box center [748, 145] width 1329 height 44
click at [528, 175] on link "I hate" at bounding box center [537, 183] width 49 height 20
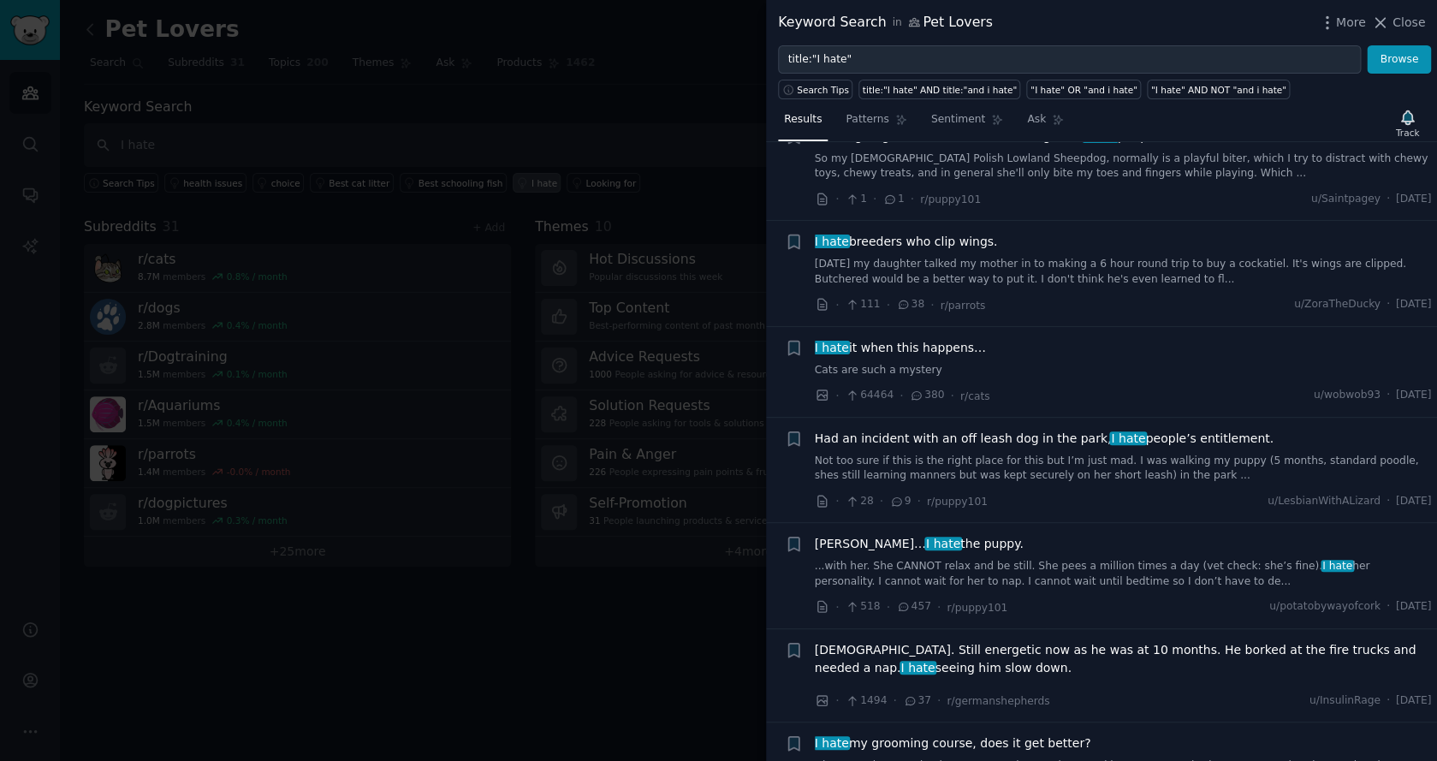
scroll to position [3002, 0]
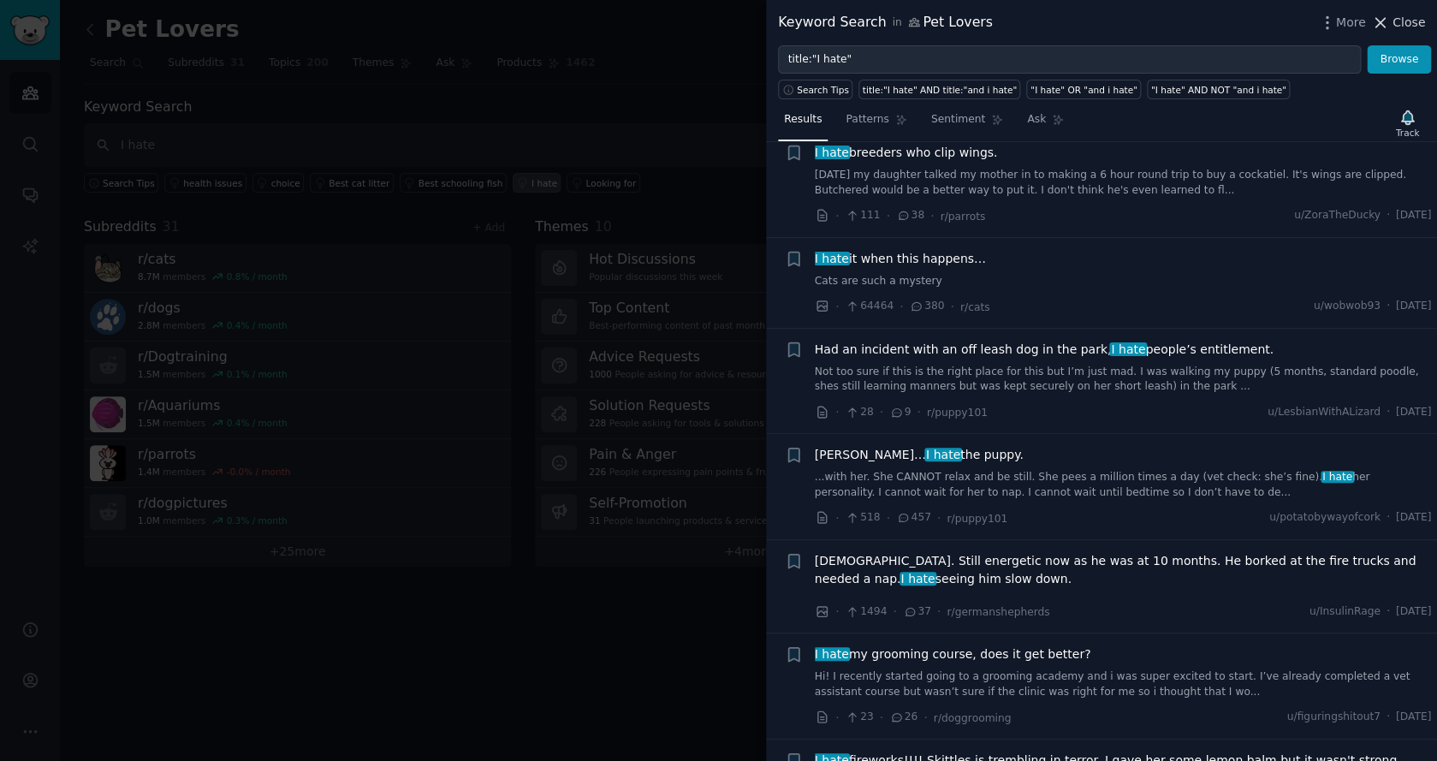
click at [1382, 21] on icon at bounding box center [1380, 23] width 18 height 18
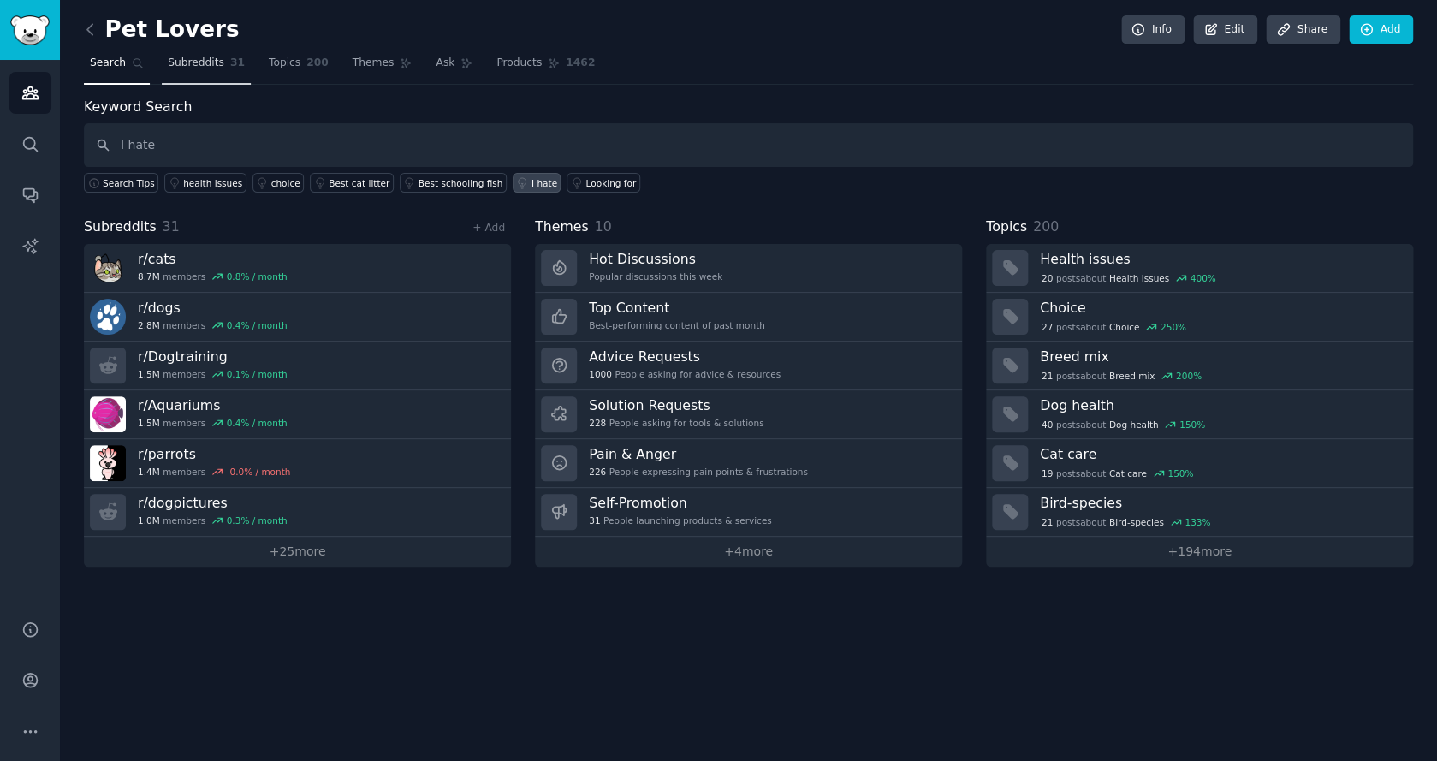
click at [222, 62] on span "Subreddits" at bounding box center [196, 63] width 56 height 15
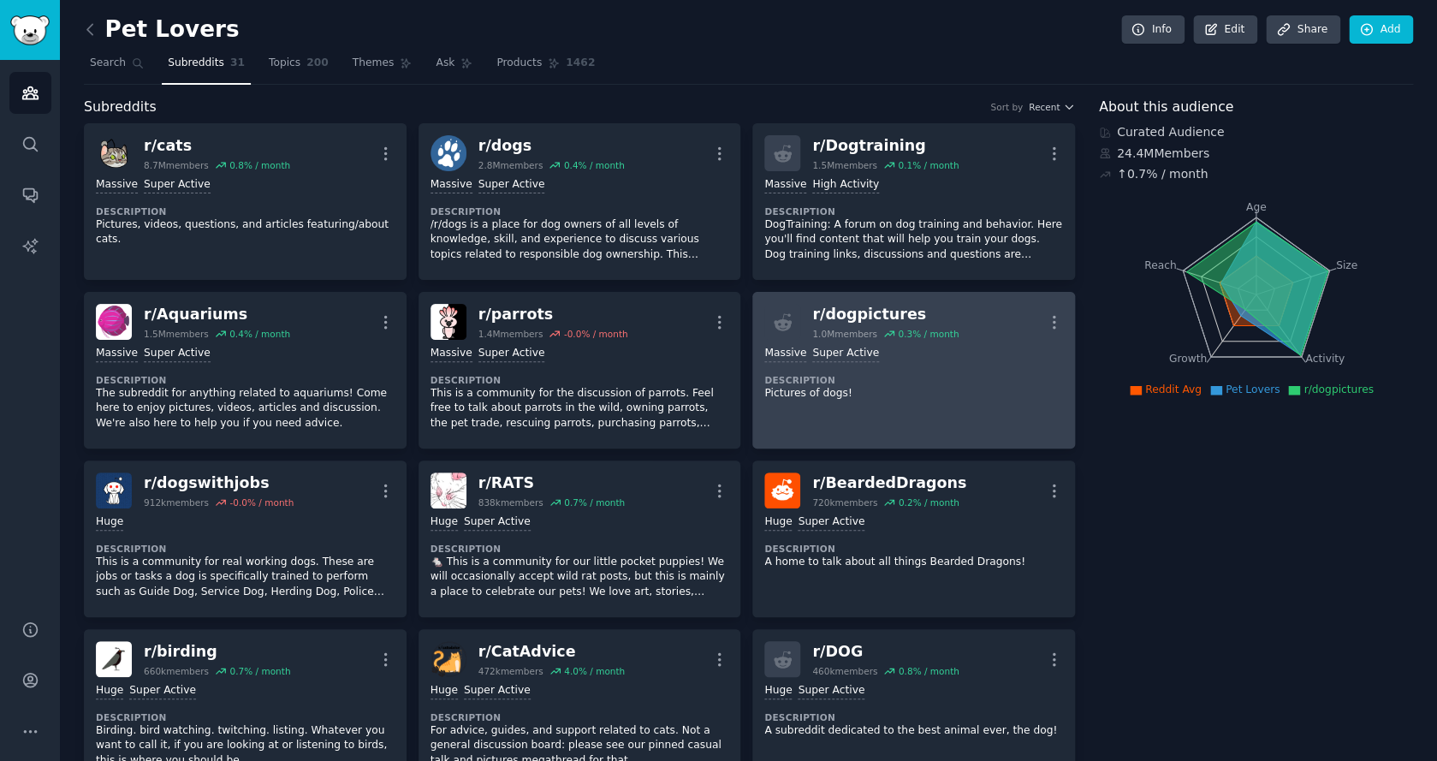
click at [961, 398] on p "Pictures of dogs!" at bounding box center [913, 393] width 299 height 15
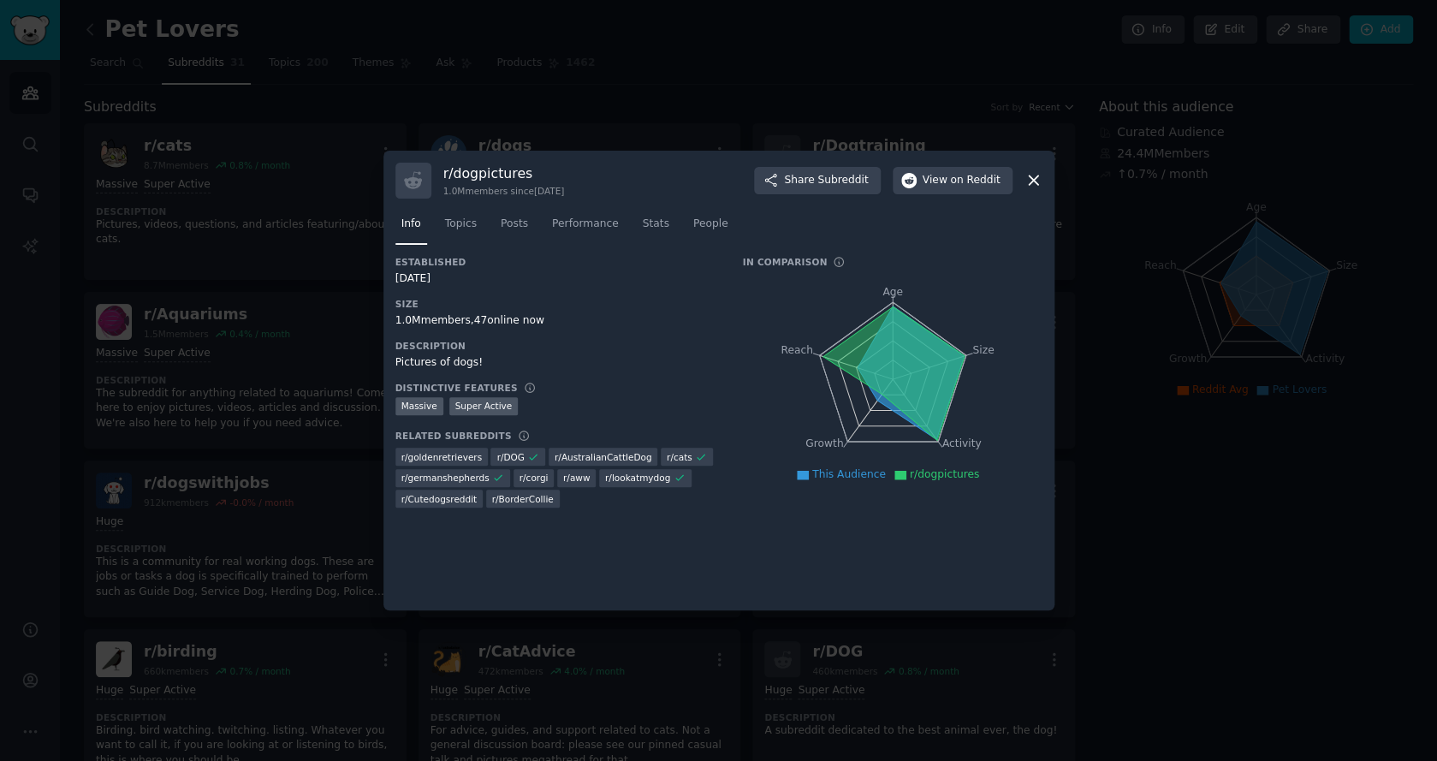
click at [1036, 185] on icon at bounding box center [1034, 180] width 18 height 18
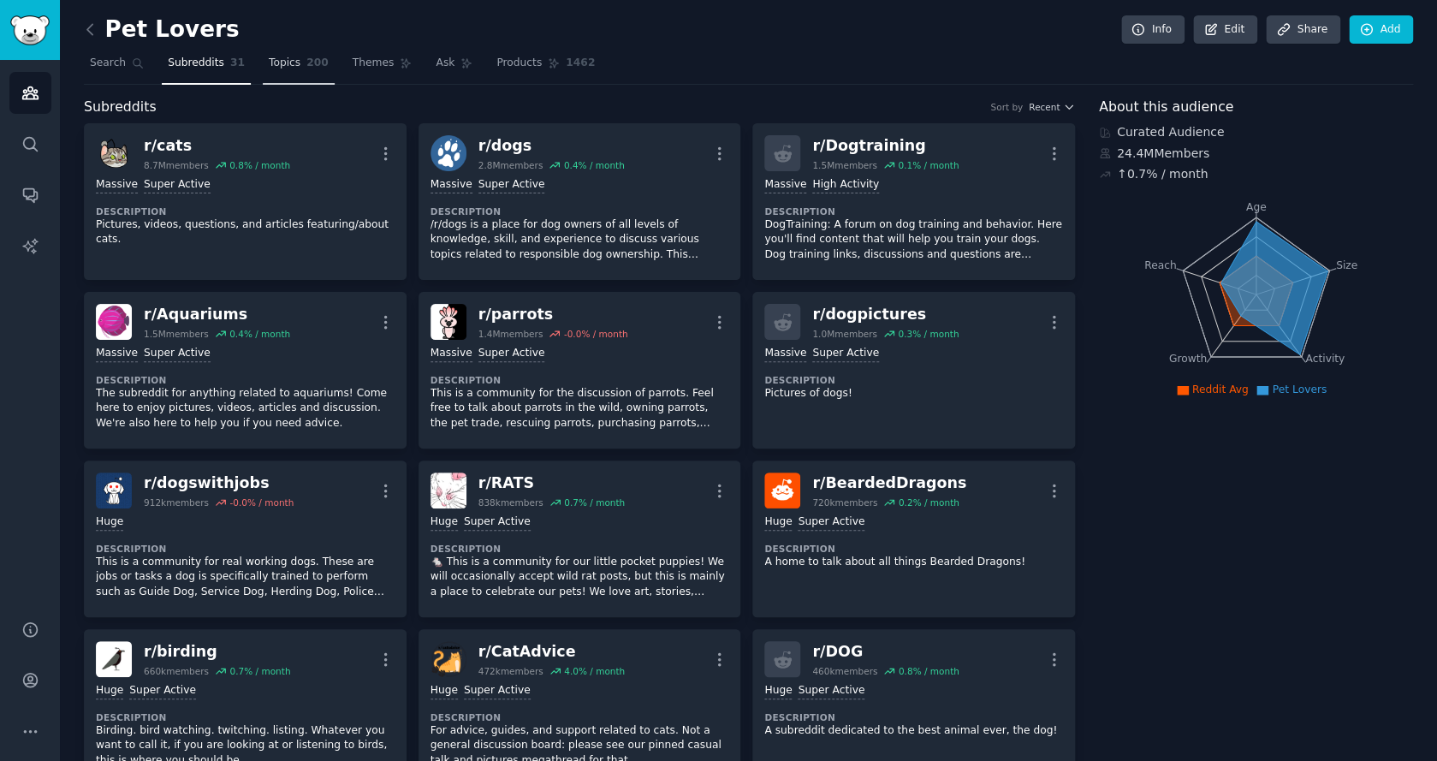
click at [314, 65] on span "200" at bounding box center [317, 63] width 22 height 15
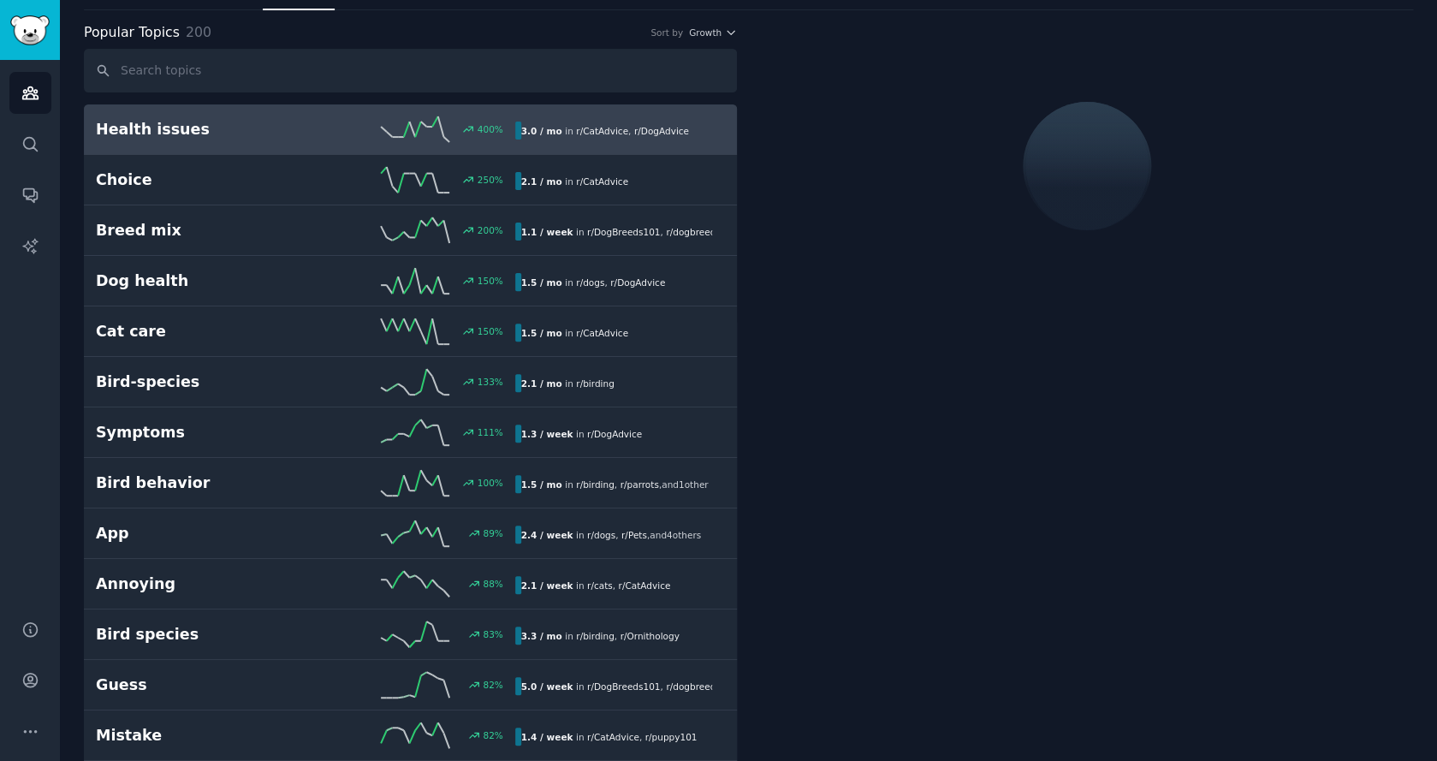
scroll to position [98, 0]
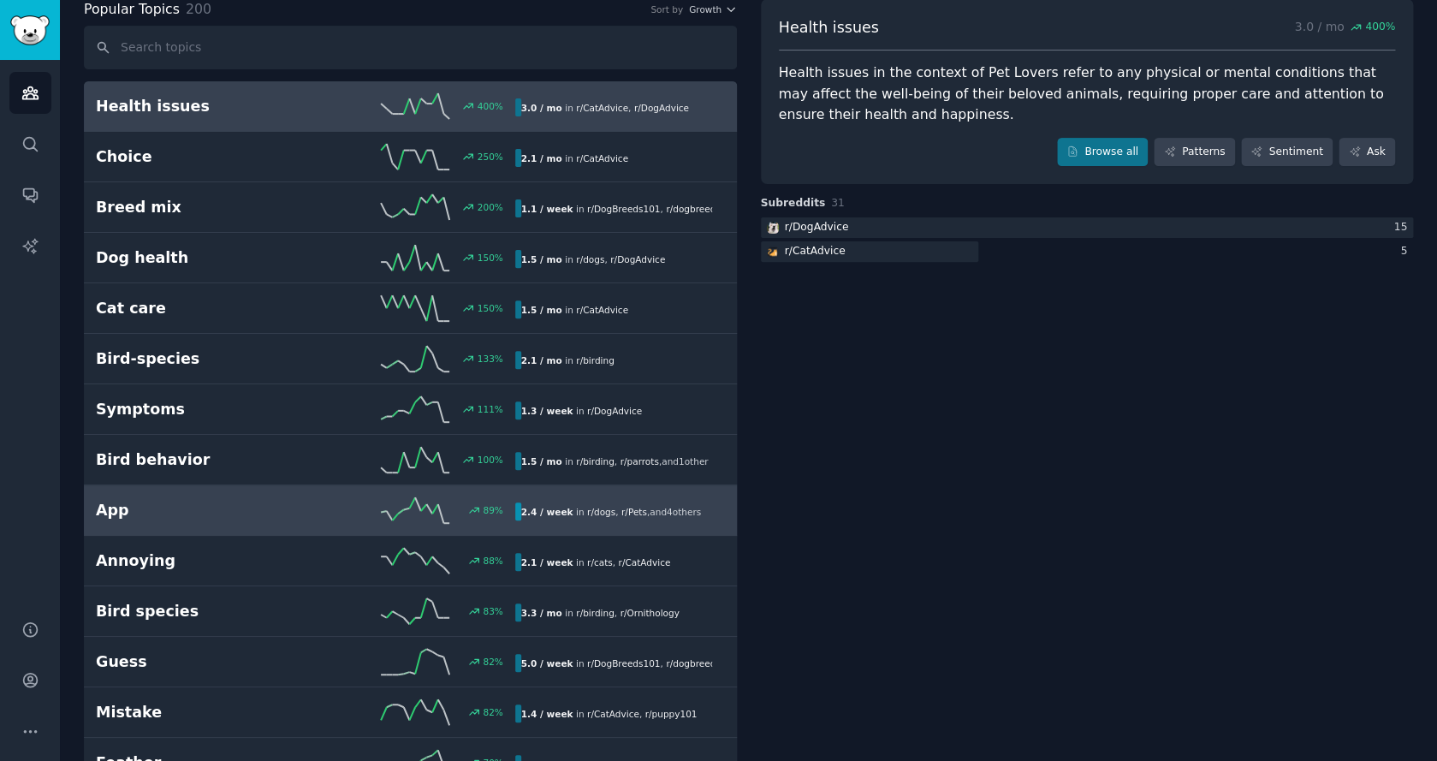
click at [204, 516] on h2 "App" at bounding box center [201, 510] width 210 height 21
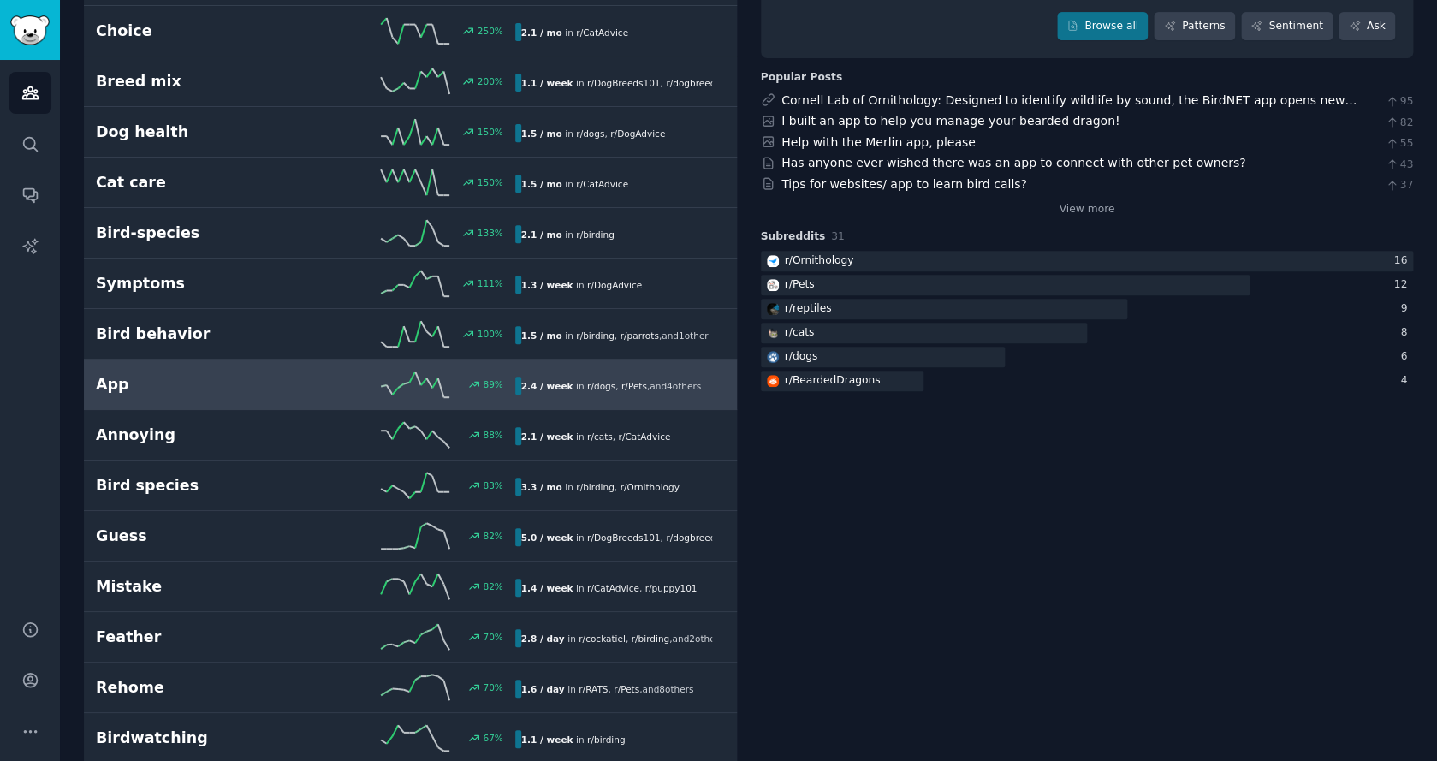
scroll to position [189, 0]
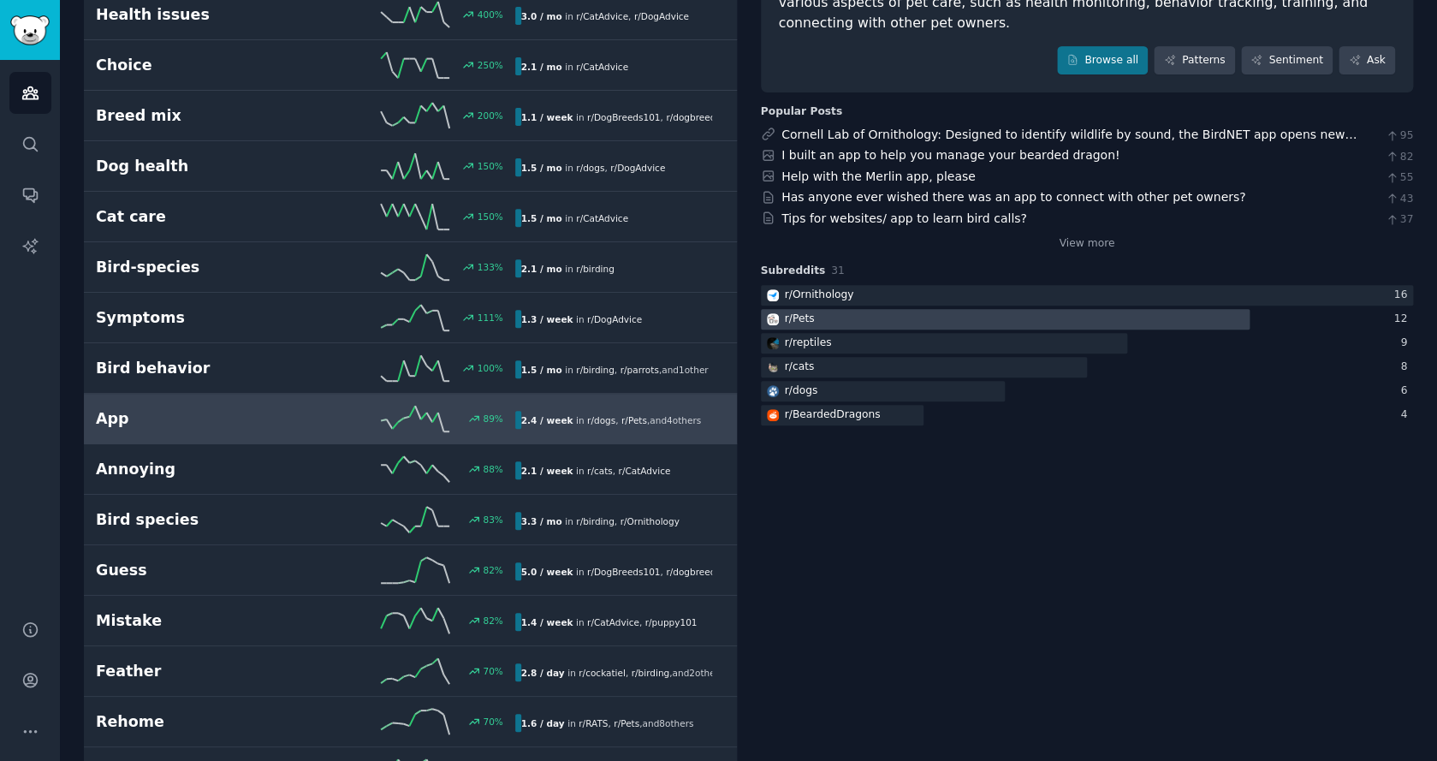
click at [851, 323] on div at bounding box center [1006, 319] width 490 height 21
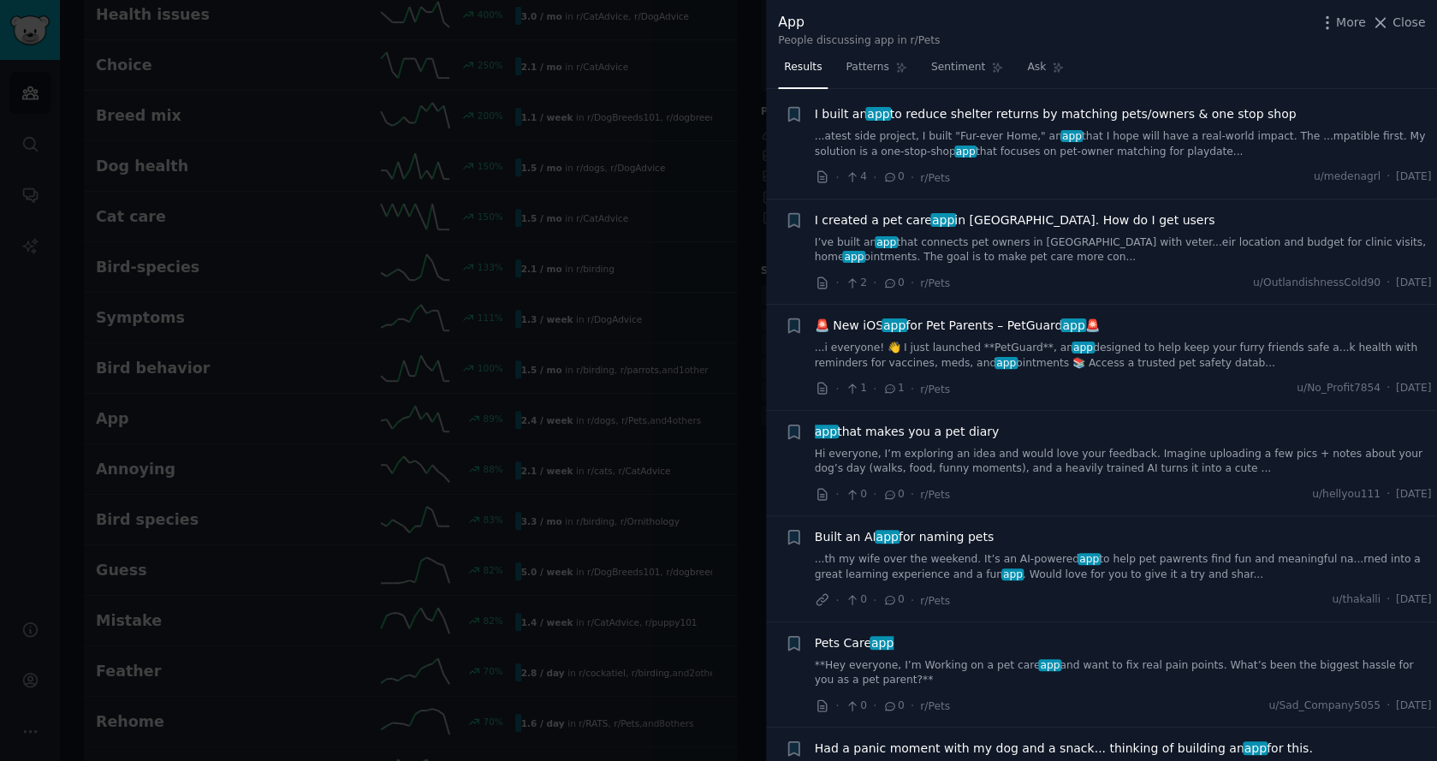
scroll to position [25, 0]
click at [653, 333] on div at bounding box center [718, 380] width 1437 height 761
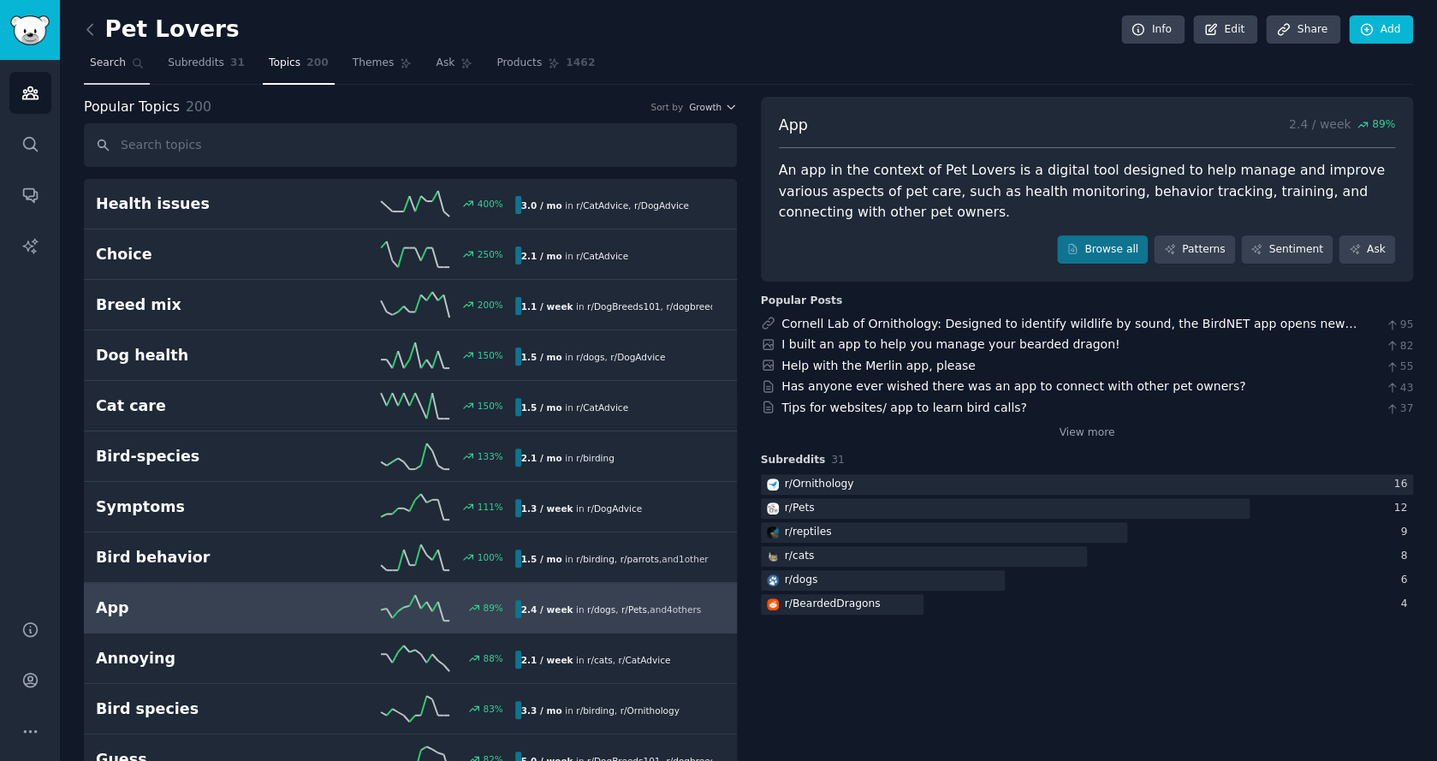
click at [114, 60] on span "Search" at bounding box center [108, 63] width 36 height 15
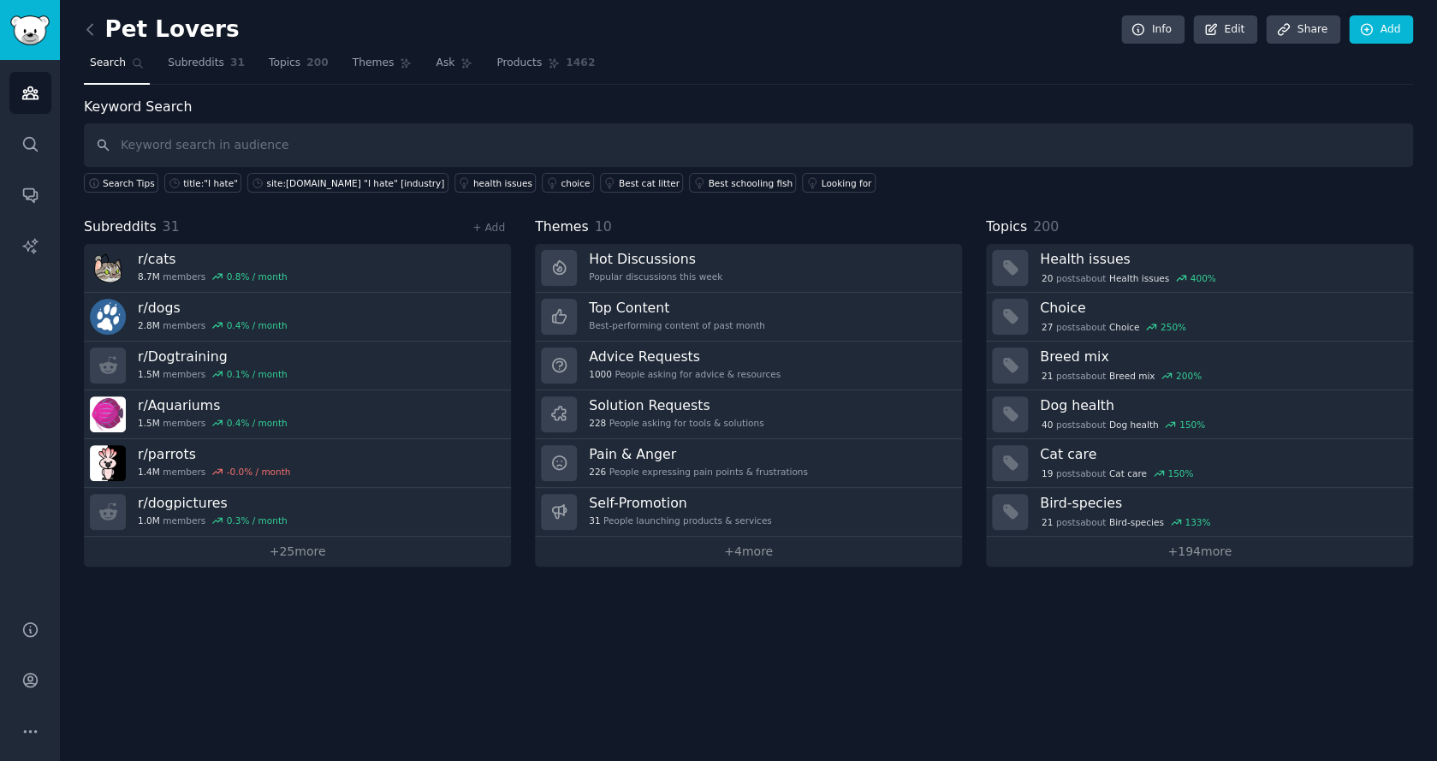
click at [391, 135] on input "text" at bounding box center [748, 145] width 1329 height 44
